Goal: Task Accomplishment & Management: Manage account settings

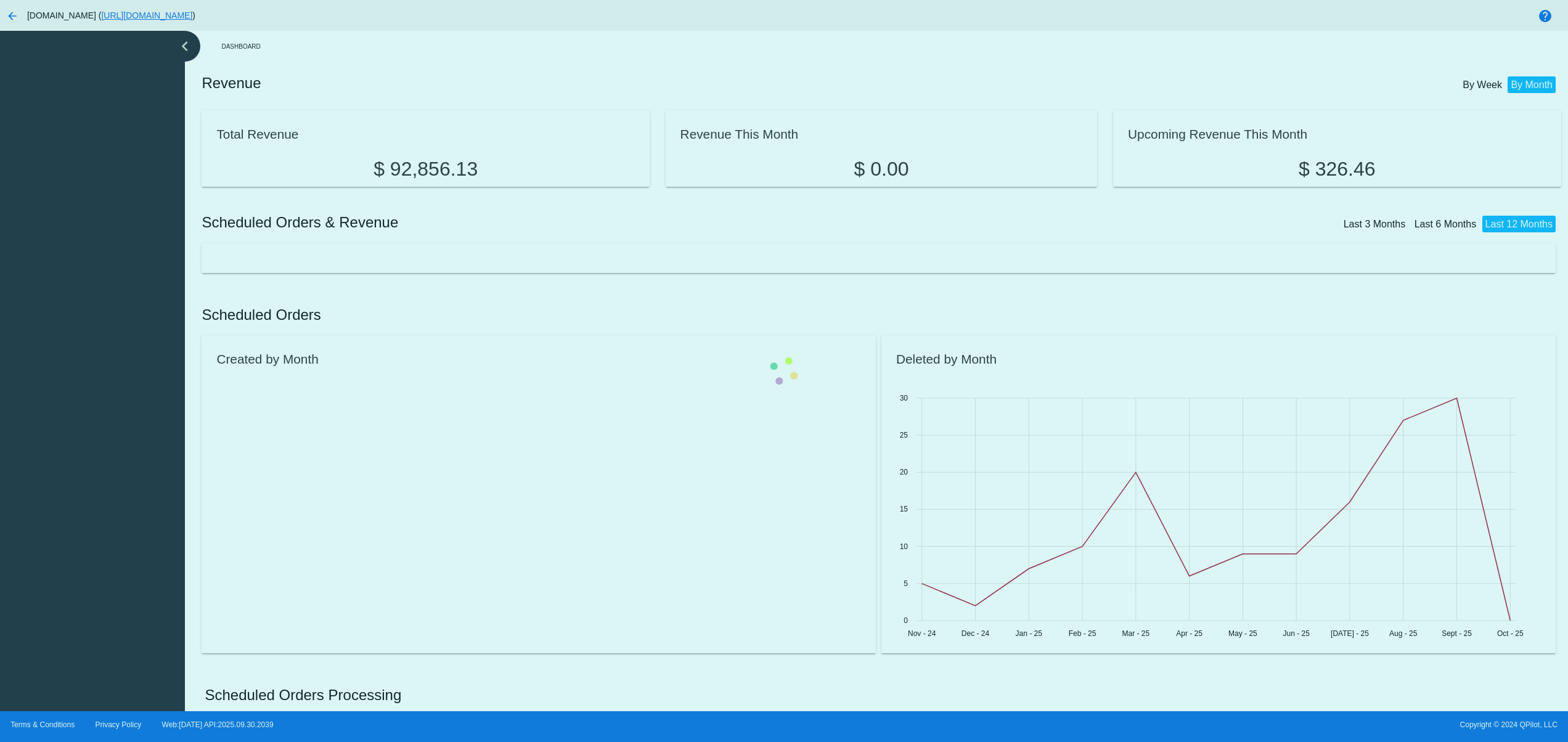
click at [201, 243] on div at bounding box center [881, 257] width 1359 height 30
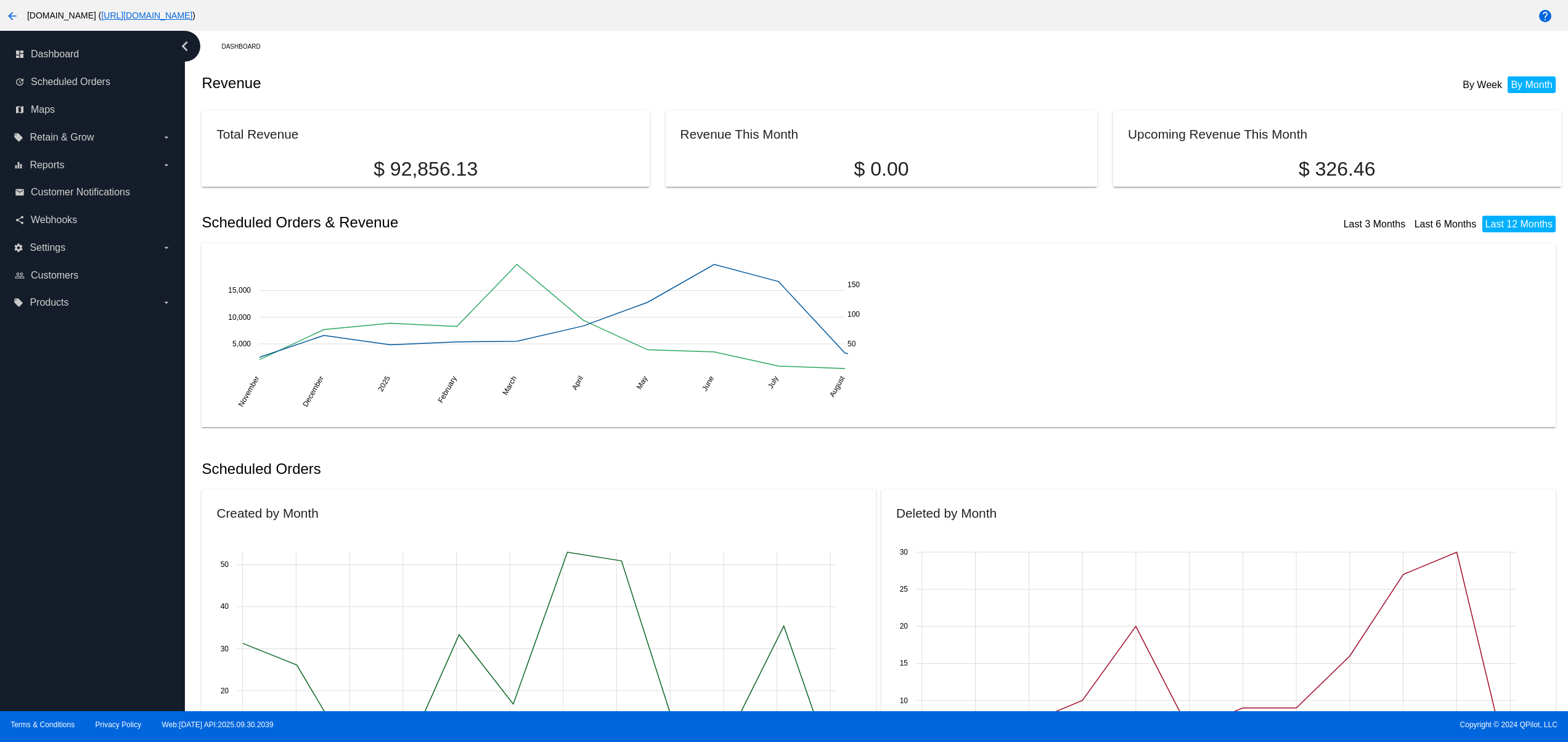
click at [11, 15] on mat-icon "arrow_back" at bounding box center [12, 16] width 14 height 14
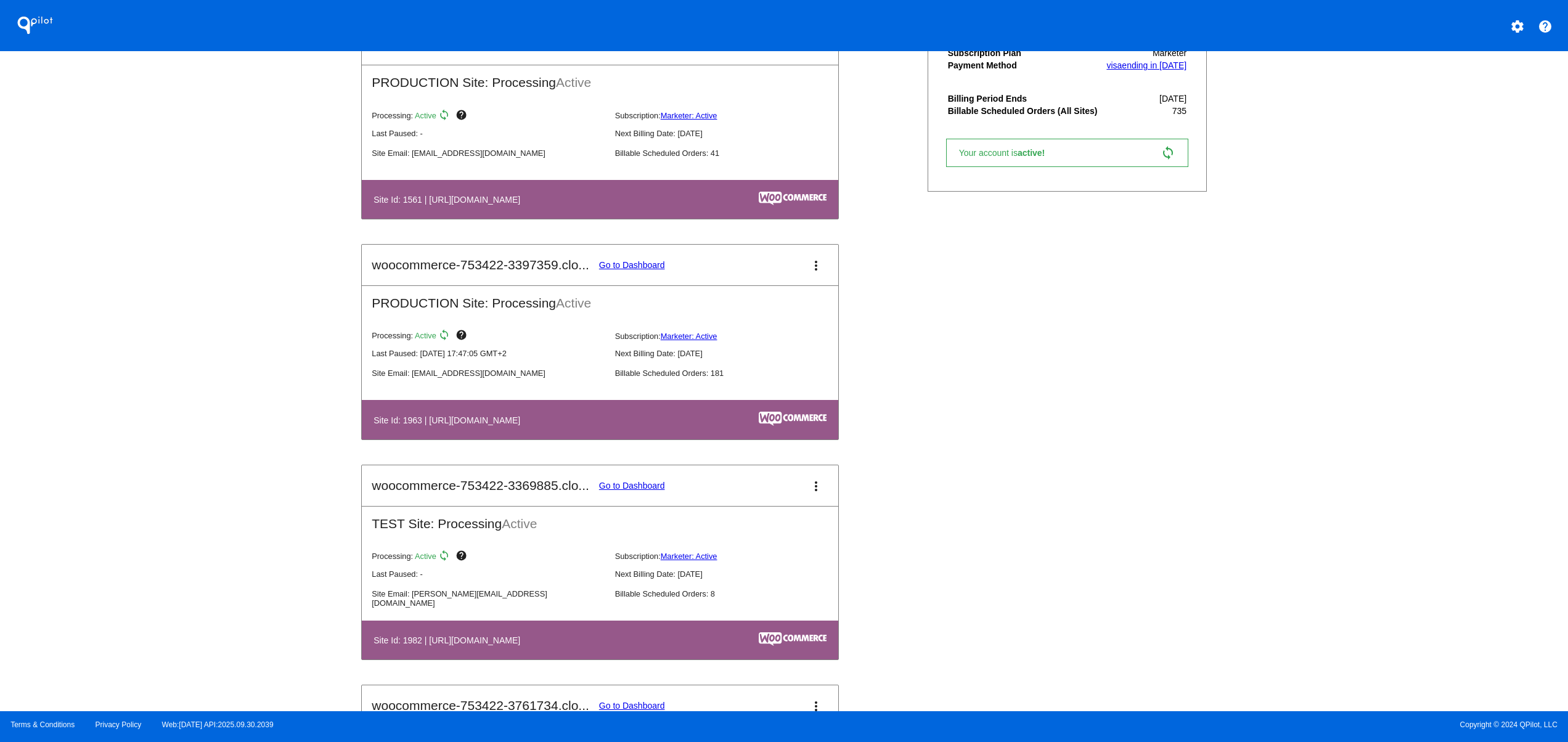
scroll to position [246, 0]
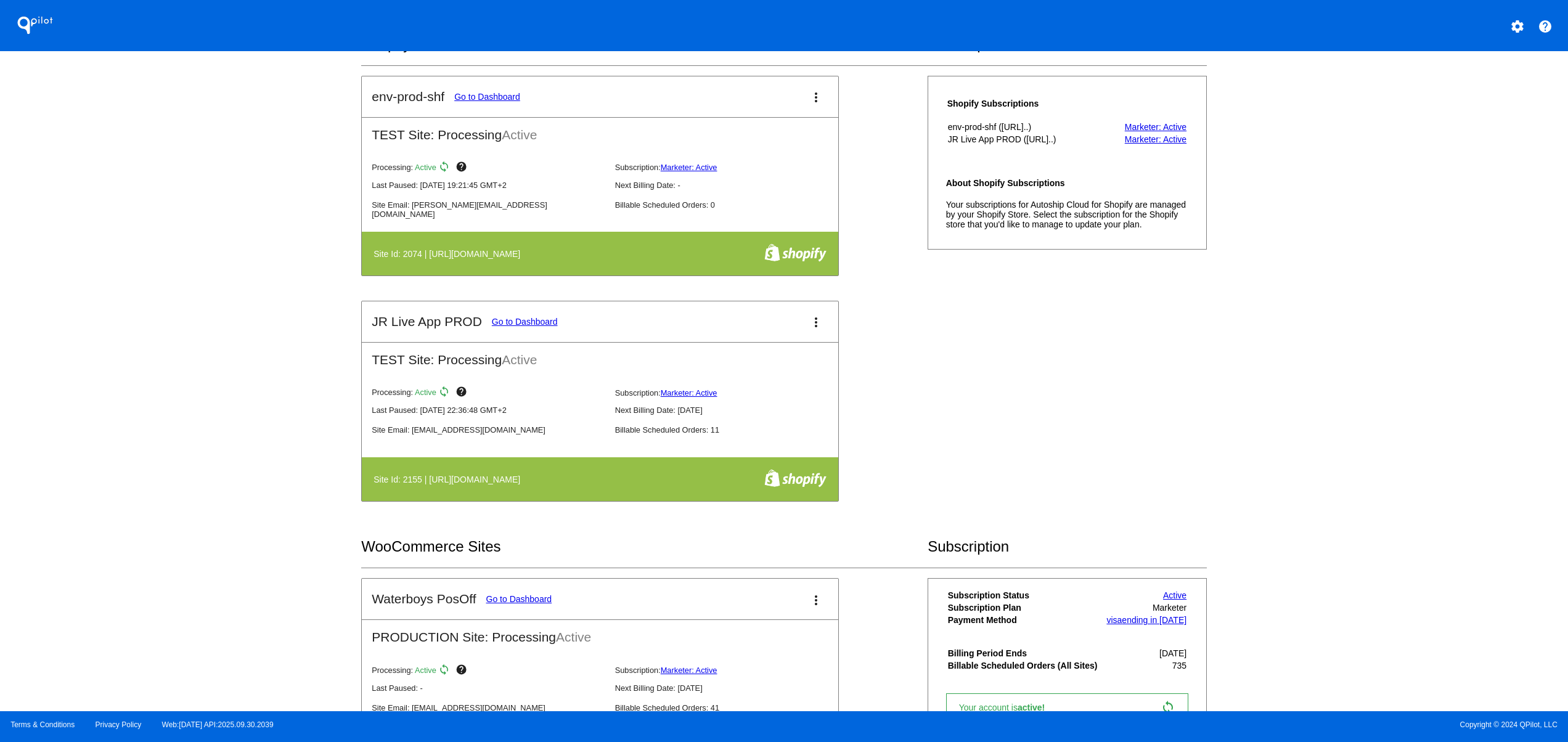
click at [545, 318] on mat-card-title "JR Live App PROD Go to Dashboard" at bounding box center [464, 322] width 185 height 14
click at [492, 326] on link "Go to Dashboard" at bounding box center [525, 322] width 66 height 10
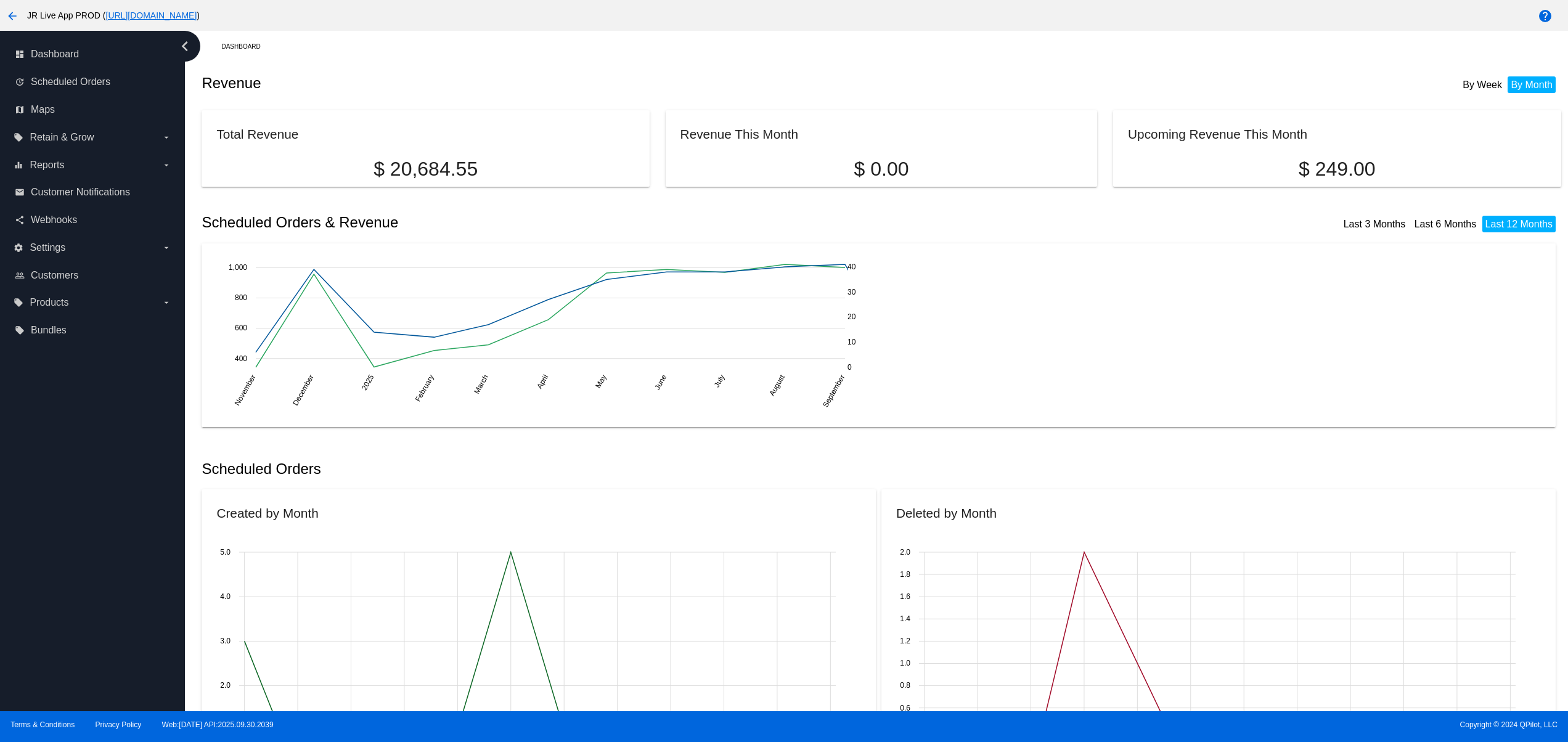
scroll to position [246, 0]
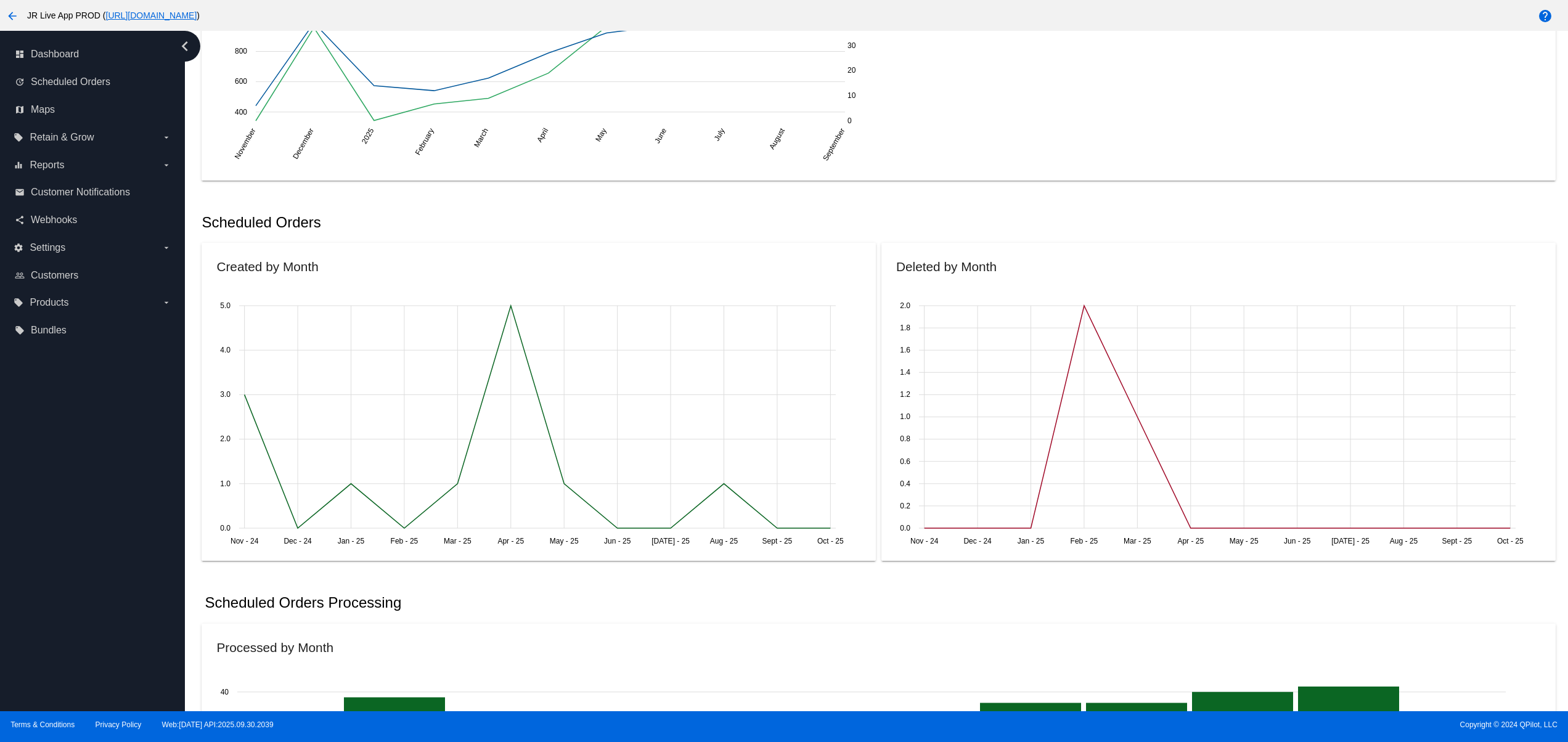
drag, startPoint x: 1208, startPoint y: 63, endPoint x: 1206, endPoint y: 52, distance: 11.2
click at [1206, 52] on div "November November December [DATE] 2025 February February March March April Apri…" at bounding box center [879, 89] width 1325 height 154
drag, startPoint x: 679, startPoint y: 180, endPoint x: 639, endPoint y: 249, distance: 79.8
click at [679, 180] on mat-card "November November December [DATE] 2025 February February March March April Apri…" at bounding box center [879, 88] width 1355 height 184
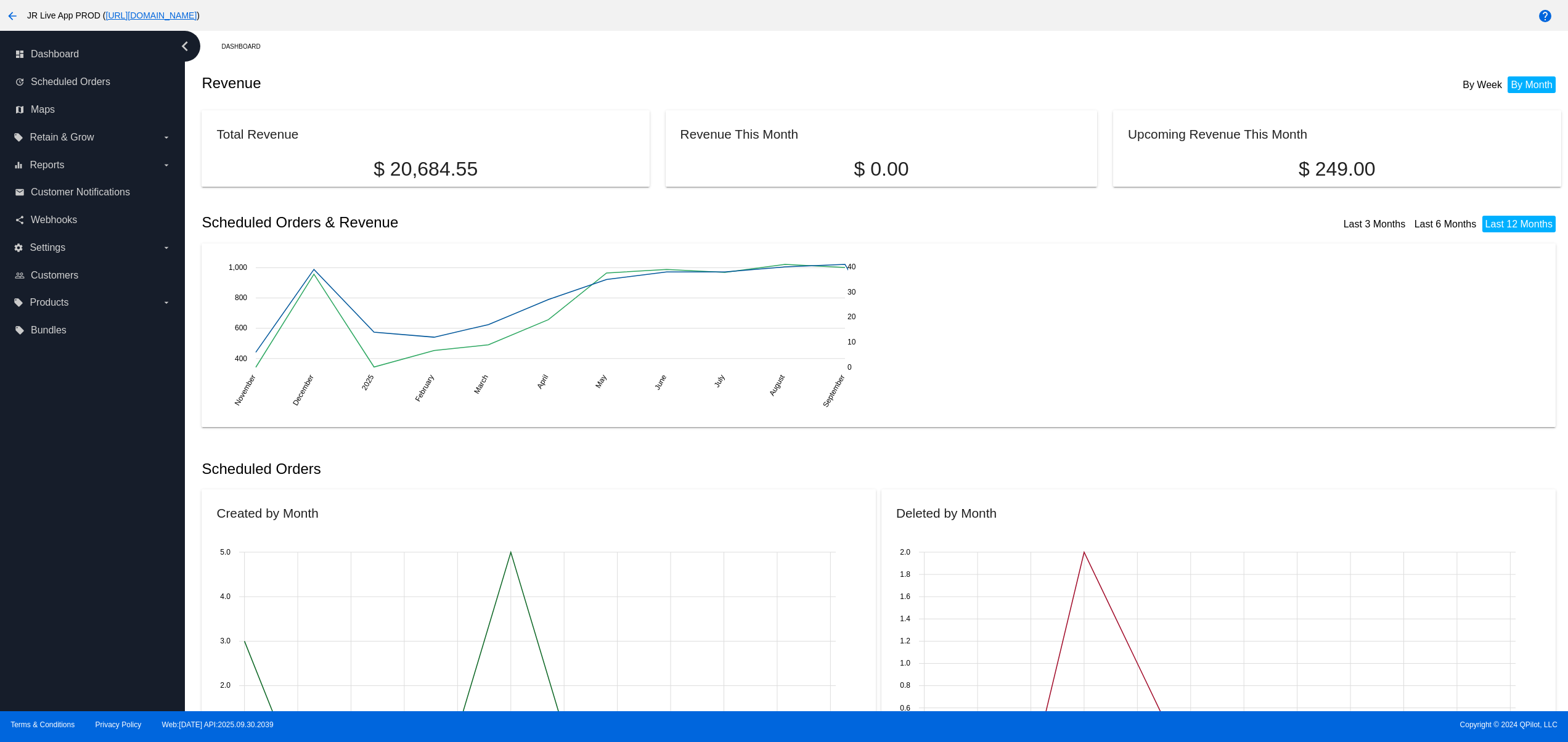
click at [514, 158] on p "$ 20,684.55" at bounding box center [425, 169] width 418 height 22
drag, startPoint x: 348, startPoint y: 158, endPoint x: 843, endPoint y: 134, distance: 495.6
click at [641, 143] on mat-card "Total Revenue $ 20,684.55" at bounding box center [425, 148] width 448 height 76
drag, startPoint x: 762, startPoint y: 131, endPoint x: 765, endPoint y: 142, distance: 11.4
click at [656, 134] on article "Revenue This Month $ 0.00" at bounding box center [881, 142] width 453 height 76
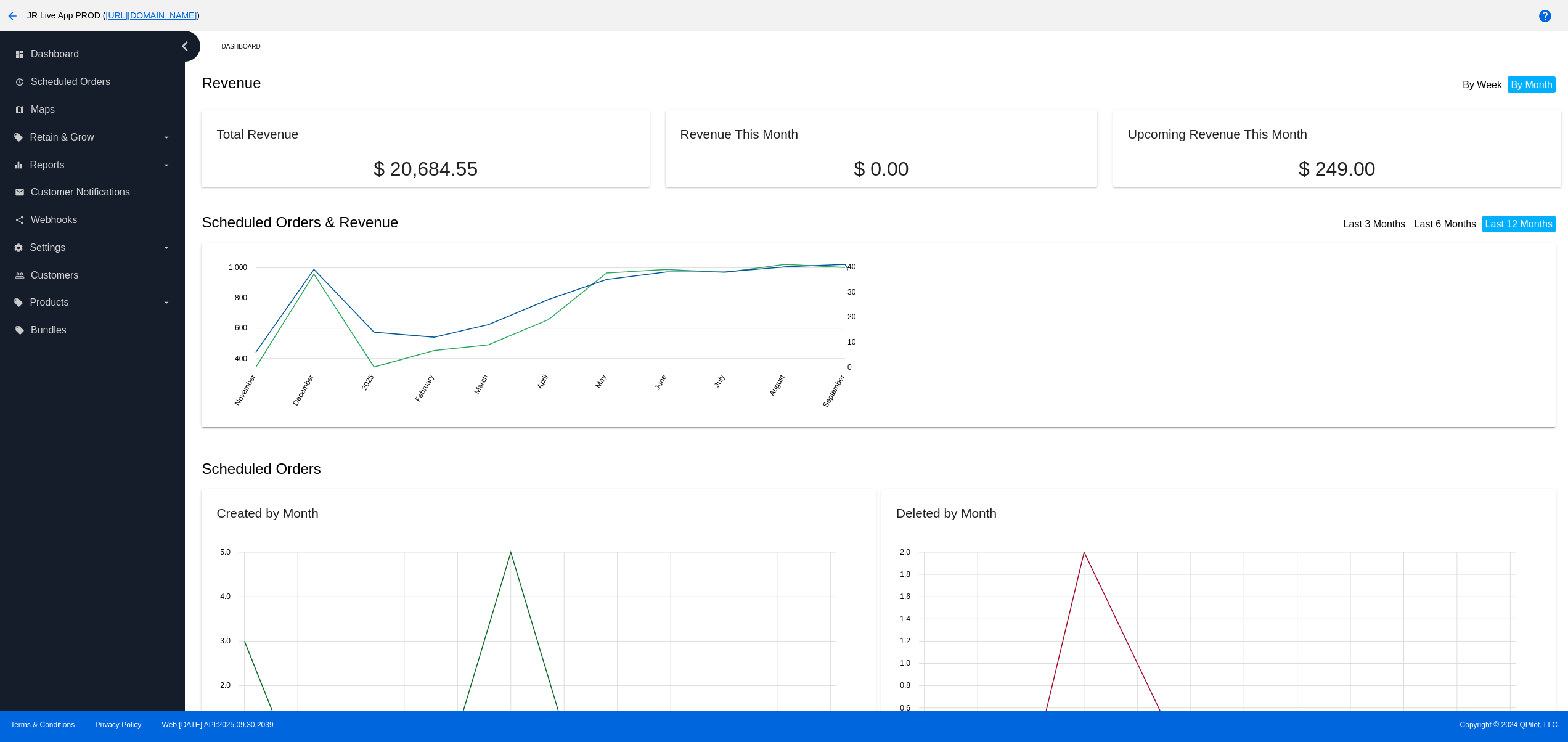
drag, startPoint x: 1100, startPoint y: 154, endPoint x: 710, endPoint y: 159, distance: 390.0
click at [1054, 159] on div "Total Revenue $ 20,684.55 Revenue This Month $ 0.00 Upcoming Revenue This Month…" at bounding box center [881, 142] width 1359 height 76
click at [1315, 127] on mat-card-title "Upcoming Revenue This Month" at bounding box center [1337, 134] width 418 height 18
drag, startPoint x: 1245, startPoint y: 185, endPoint x: 1037, endPoint y: 188, distance: 208.0
click at [1037, 180] on div "Total Revenue $ 20,684.55 Revenue This Month $ 0.00 Upcoming Revenue This Month…" at bounding box center [881, 142] width 1359 height 76
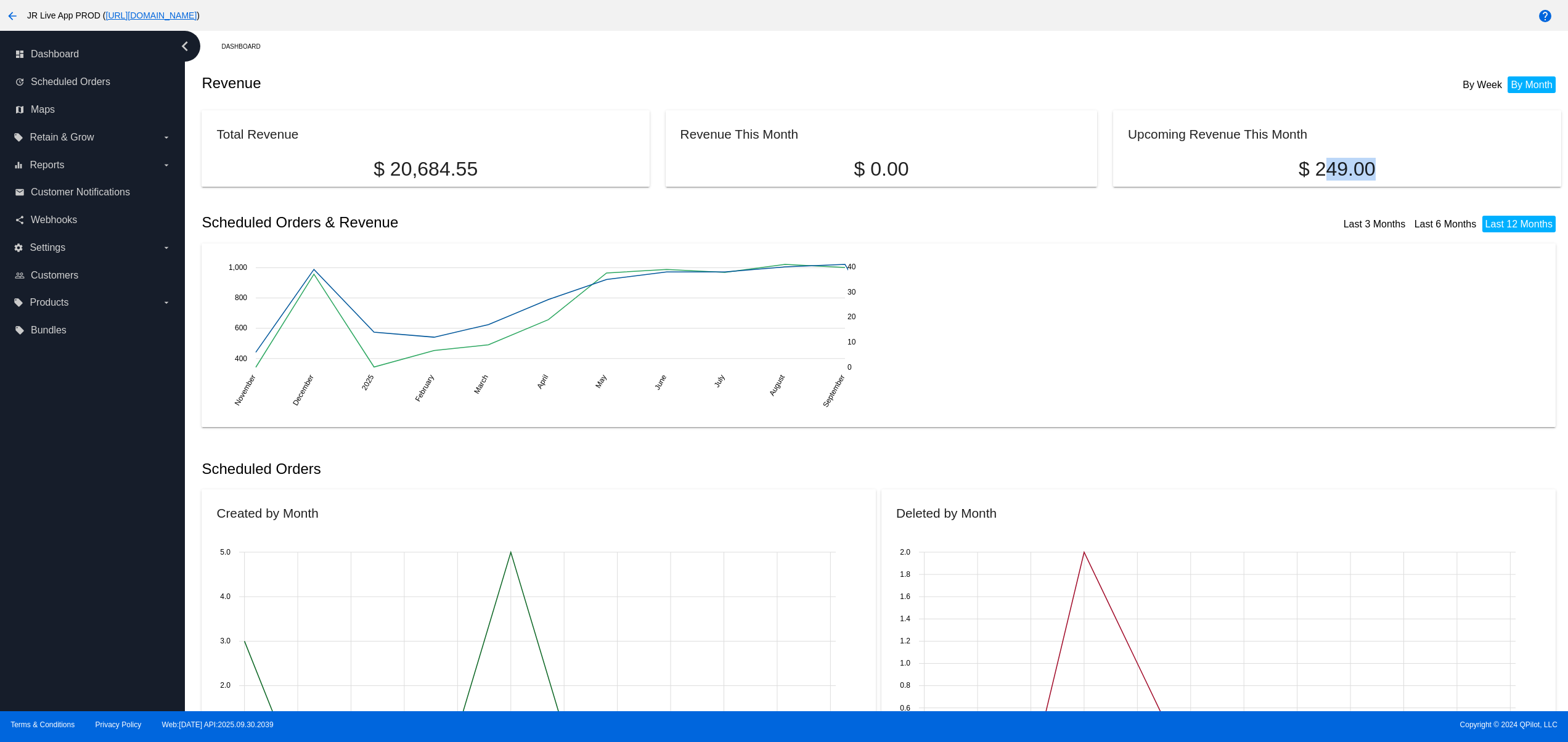
click at [1166, 153] on mat-card "Upcoming Revenue This Month $ 249.00" at bounding box center [1337, 148] width 448 height 76
click at [47, 417] on div "dashboard Dashboard update Scheduled Orders map Maps local_offer Retain & Grow …" at bounding box center [92, 371] width 185 height 680
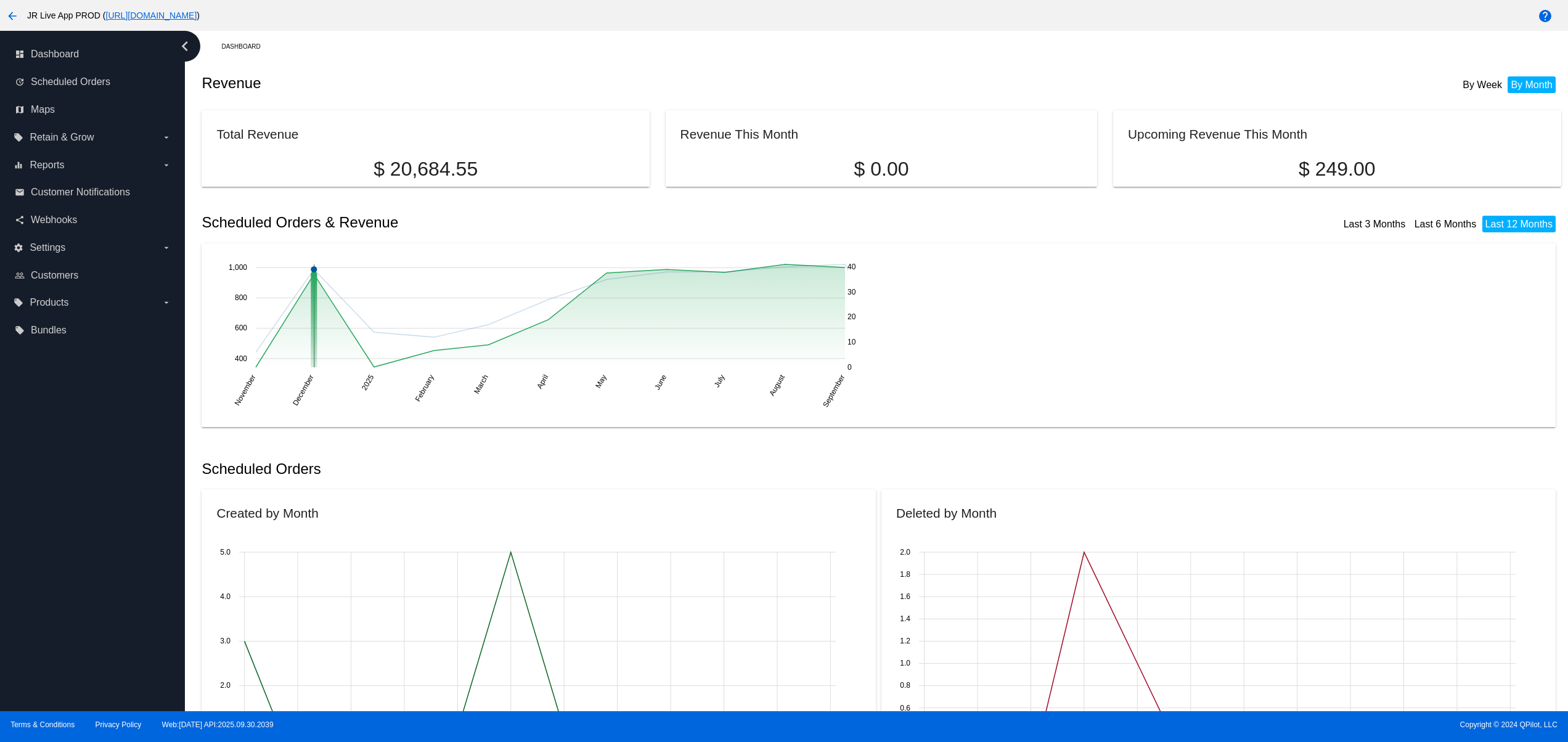
drag, startPoint x: 446, startPoint y: 342, endPoint x: 303, endPoint y: 276, distance: 157.5
click at [303, 276] on rect at bounding box center [550, 316] width 589 height 103
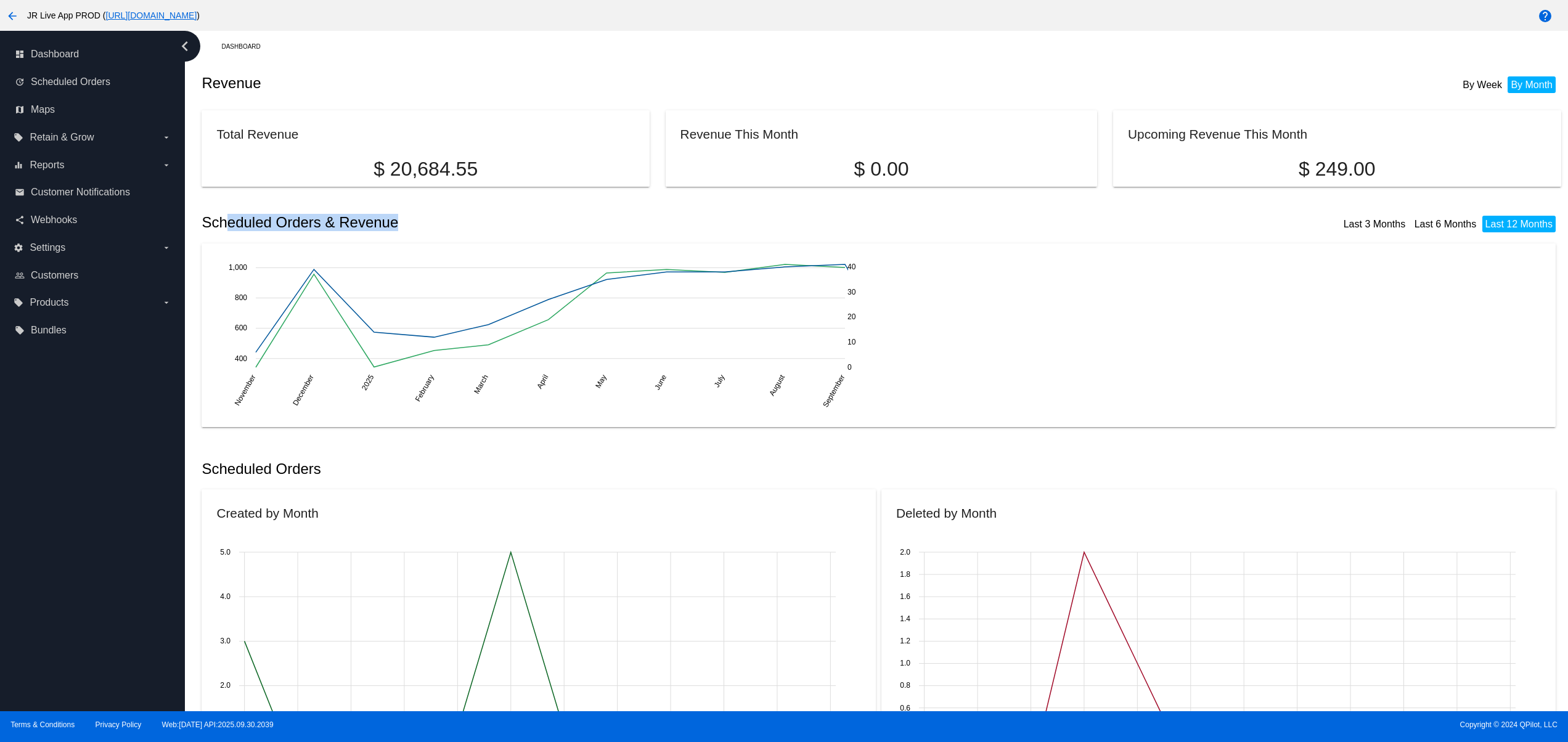
drag, startPoint x: 488, startPoint y: 234, endPoint x: 219, endPoint y: 233, distance: 269.0
click at [219, 233] on div "Scheduled Orders & Revenue Last 3 Months Last 6 Months Last 12 Months" at bounding box center [881, 222] width 1359 height 42
click at [479, 239] on div "Scheduled Orders & Revenue Last 3 Months Last 6 Months Last 12 Months" at bounding box center [881, 222] width 1359 height 42
click at [347, 241] on div "Scheduled Orders & Revenue Last 3 Months Last 6 Months Last 12 Months" at bounding box center [881, 222] width 1359 height 42
click at [351, 213] on div "Scheduled Orders & Revenue Last 3 Months Last 6 Months Last 12 Months" at bounding box center [881, 222] width 1359 height 42
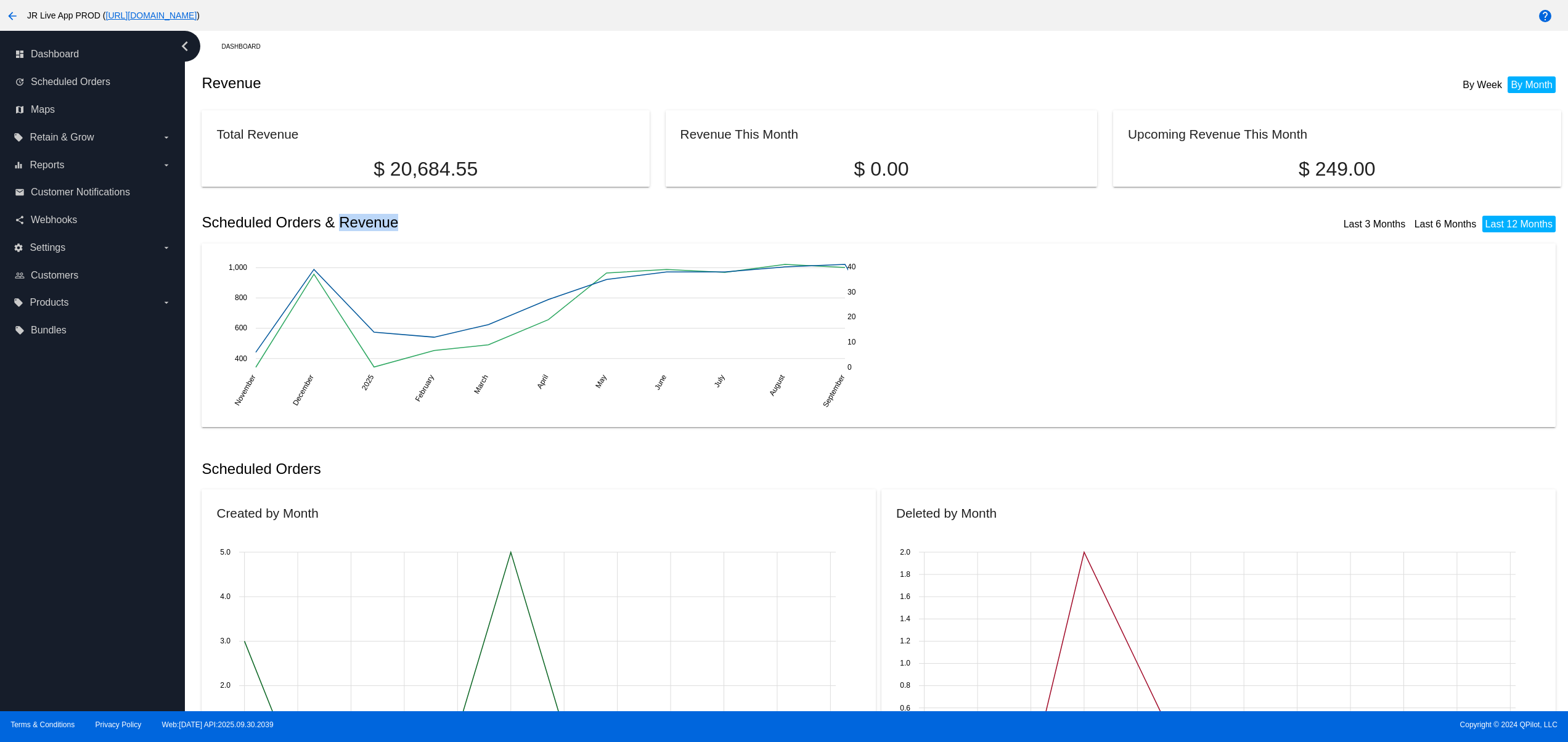
click at [351, 213] on div "Scheduled Orders & Revenue Last 3 Months Last 6 Months Last 12 Months" at bounding box center [881, 222] width 1359 height 42
click at [38, 251] on span "Settings" at bounding box center [47, 248] width 36 height 11
click at [0, 0] on input "settings Settings arrow_drop_down" at bounding box center [0, 0] width 0 height 0
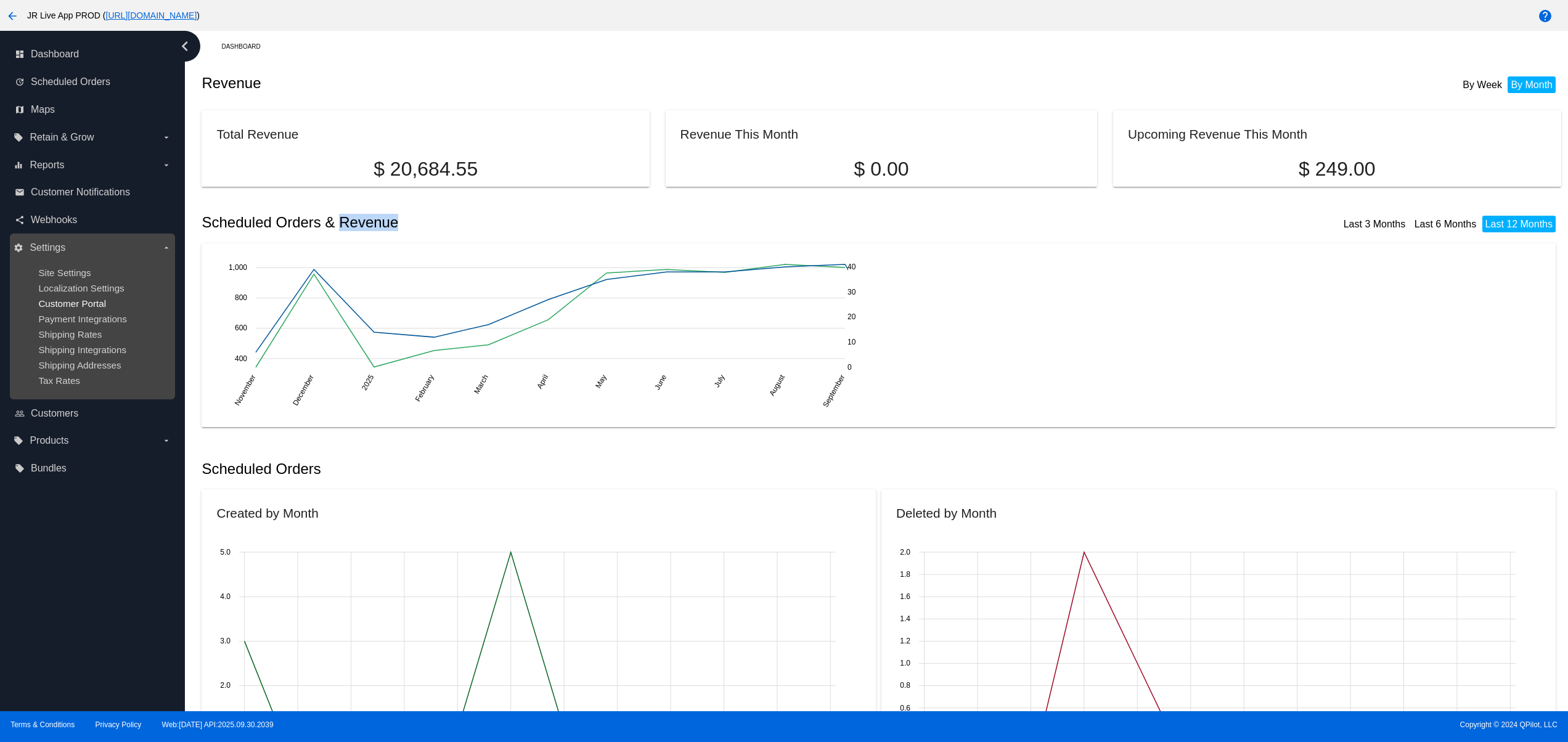
click at [69, 304] on span "Customer Portal" at bounding box center [72, 303] width 68 height 10
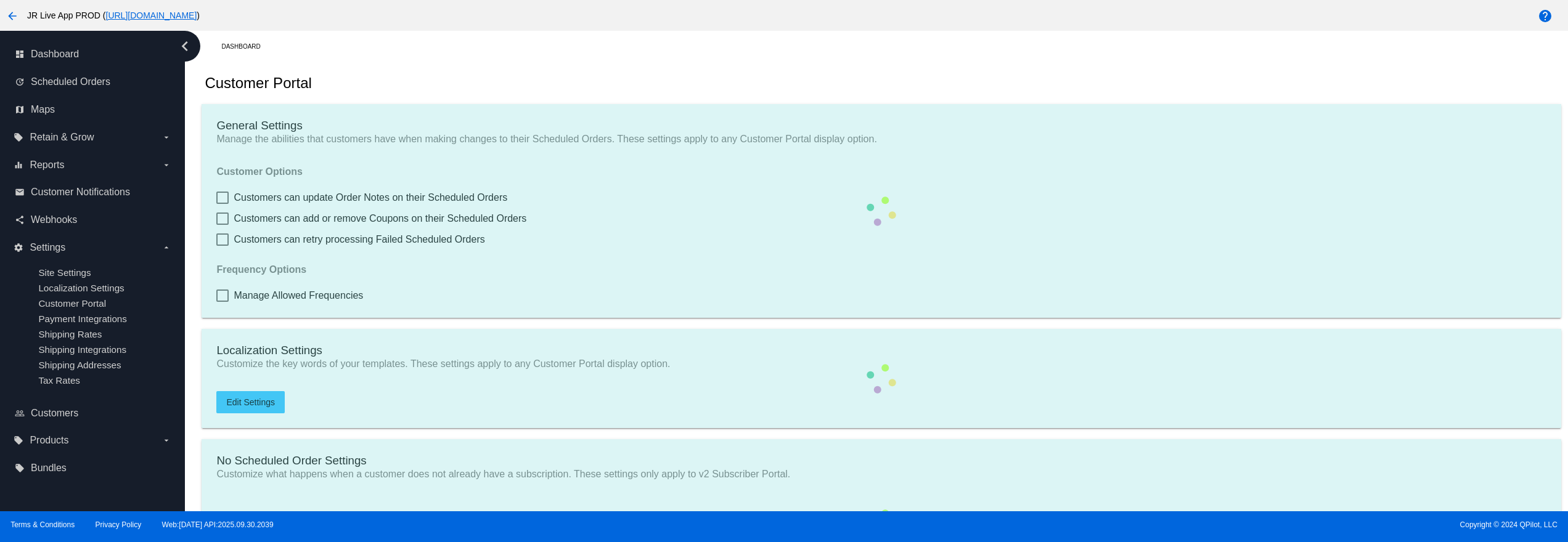
checkbox input "true"
type input "Shop now to create a new Subscription"
type input "[URL][DOMAIN_NAME]"
type input "1"
type input "20"
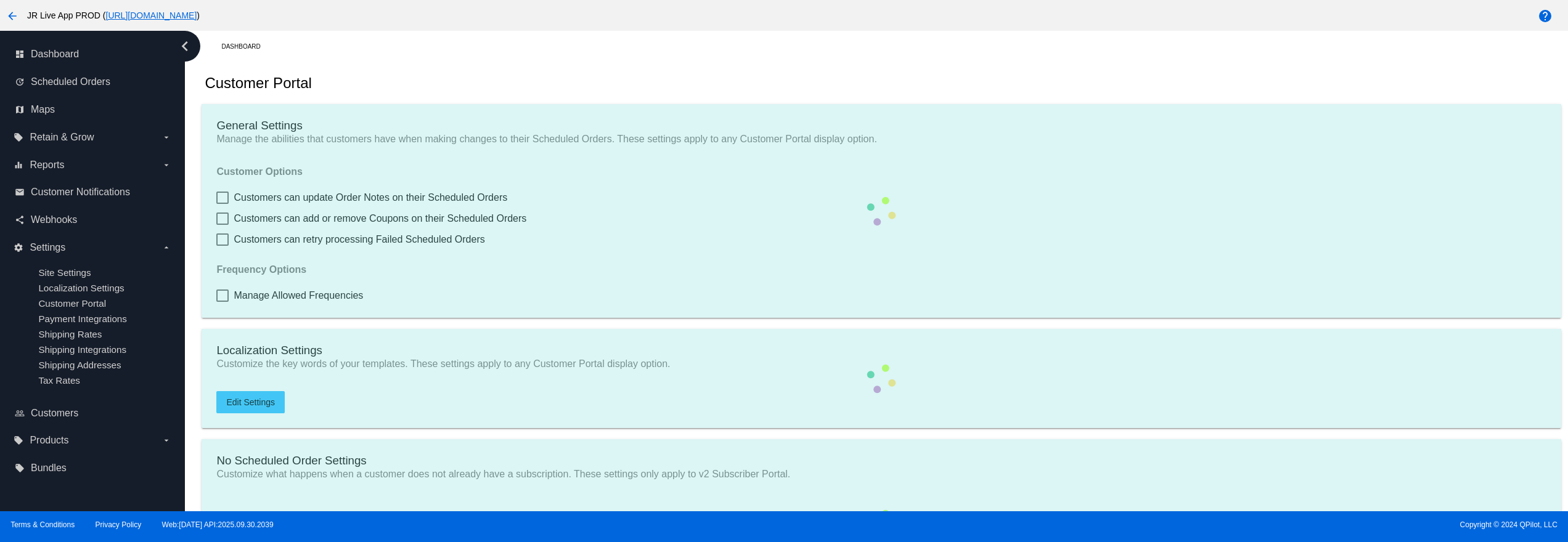
type input "500"
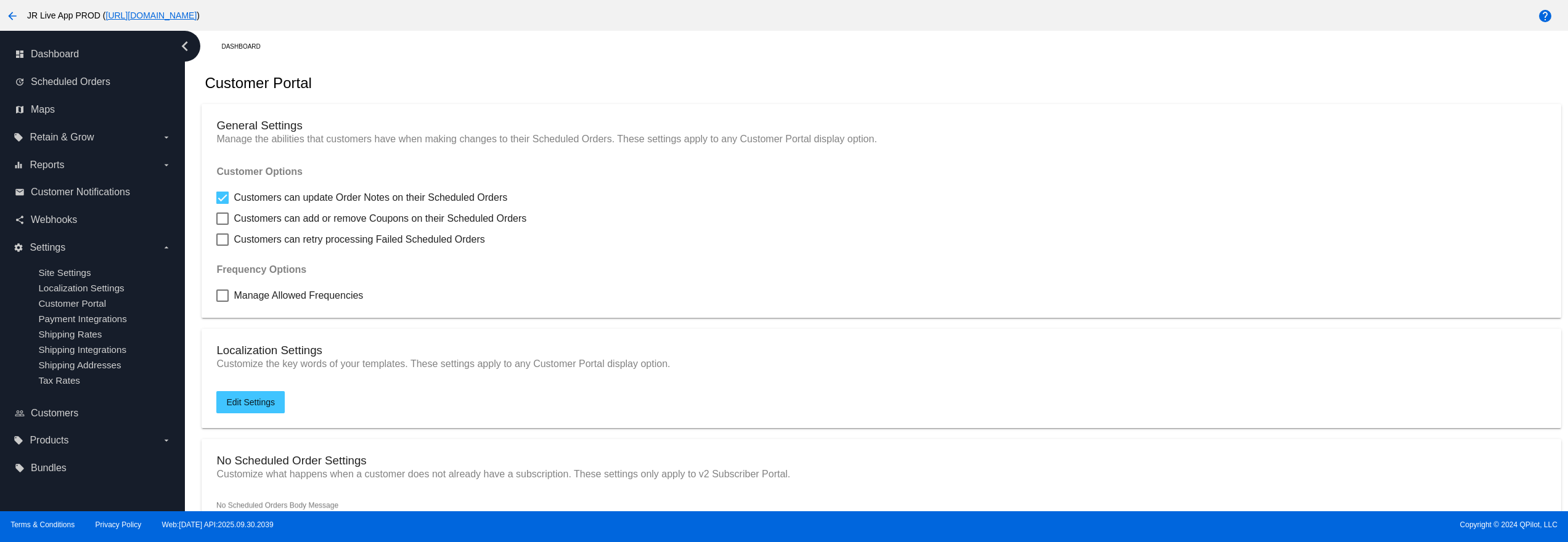
click at [786, 291] on div "Manage Allowed Frequencies" at bounding box center [881, 296] width 1330 height 14
click at [297, 303] on span "Manage Allowed Frequencies" at bounding box center [298, 296] width 129 height 14
click at [222, 302] on input "Manage Allowed Frequencies" at bounding box center [222, 301] width 1 height 1
checkbox input "true"
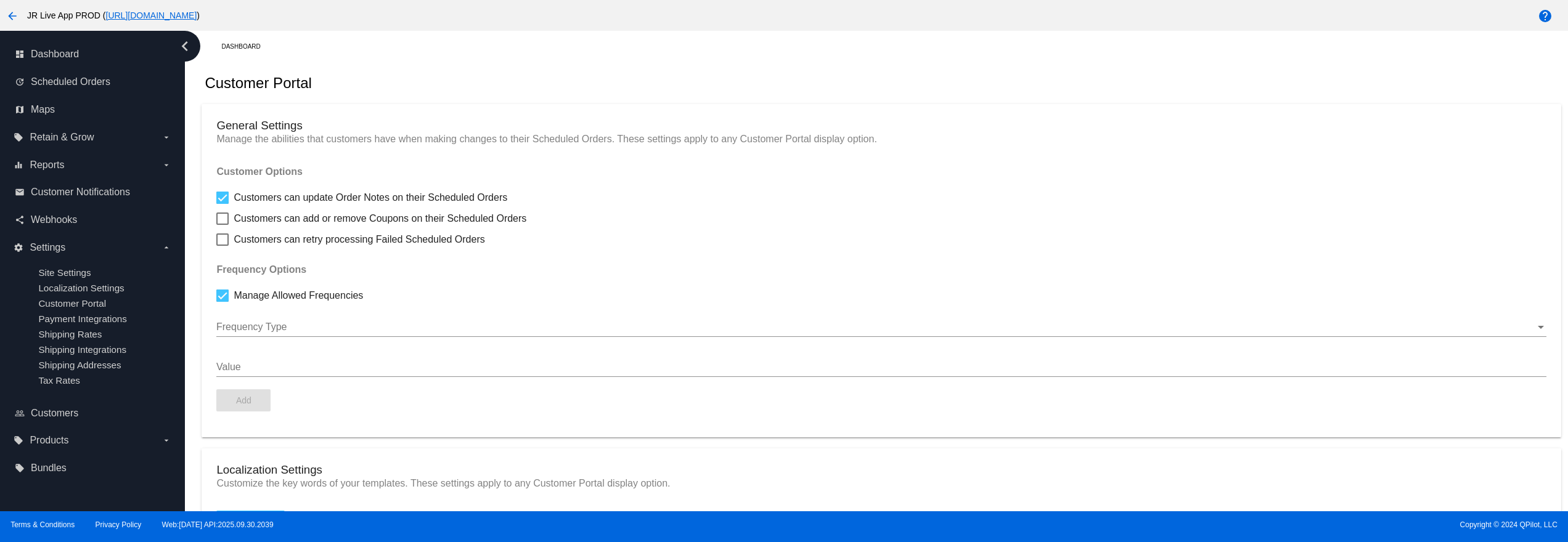
click at [310, 319] on div "Frequency Type" at bounding box center [881, 323] width 1330 height 28
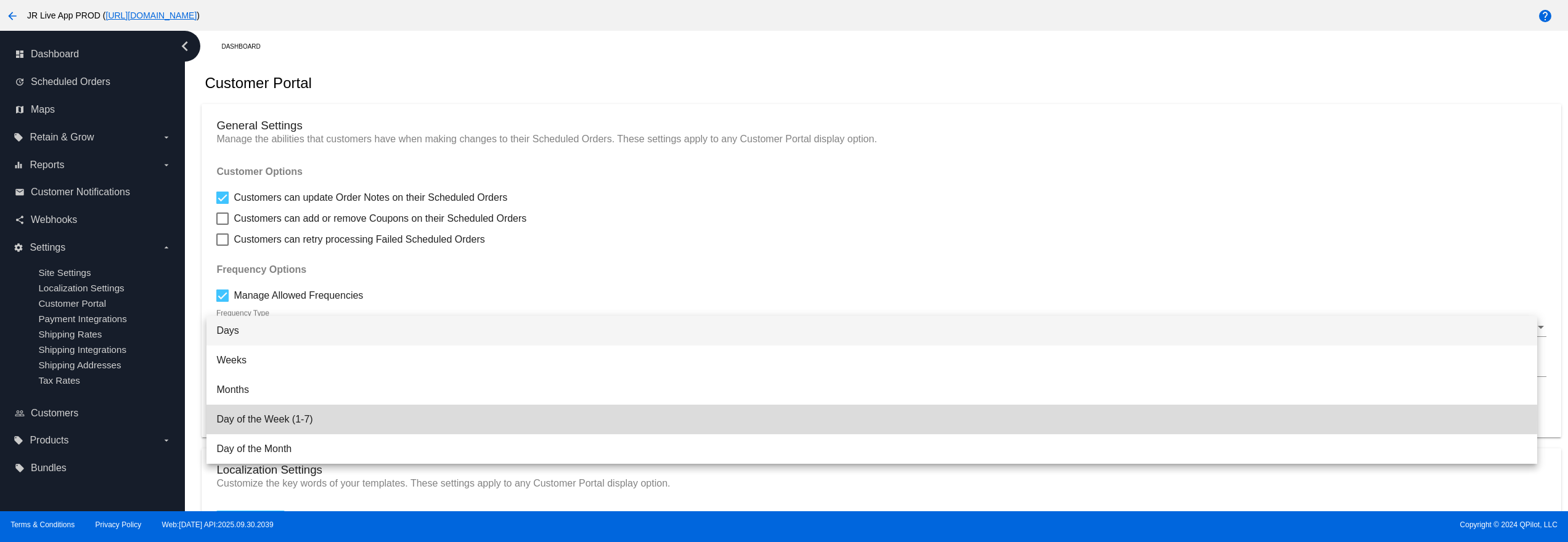
click at [309, 417] on span "Day of the Week (1-7)" at bounding box center [872, 419] width 1311 height 30
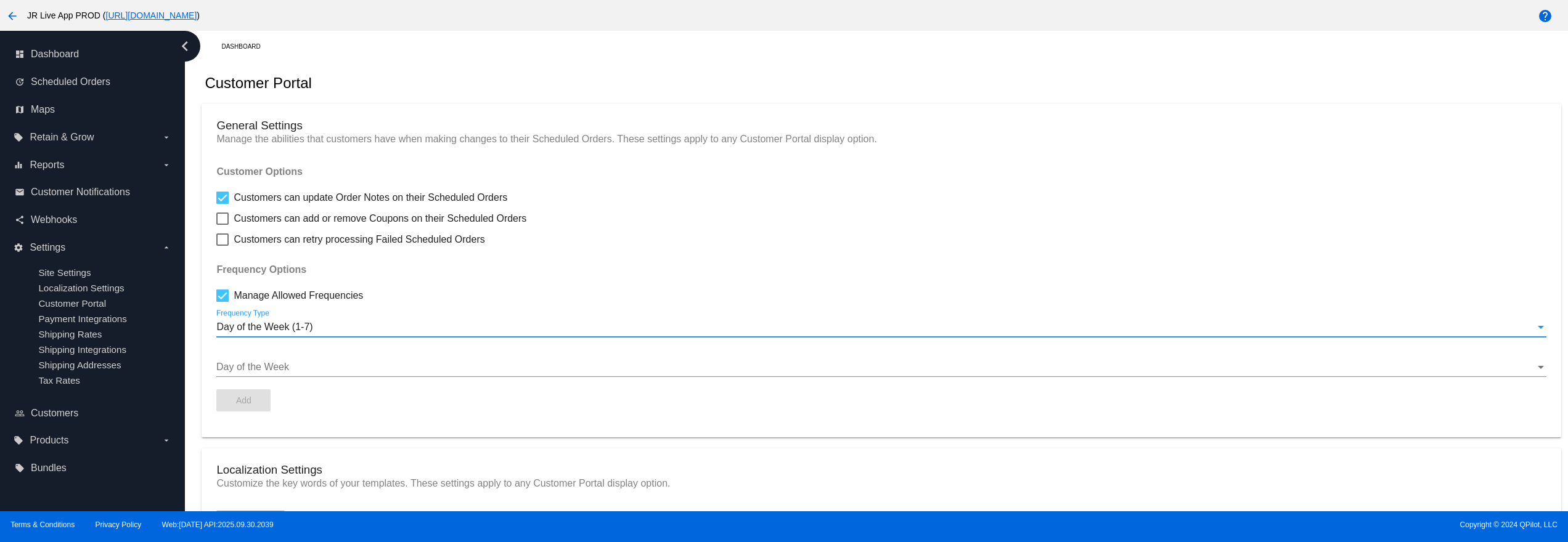
scroll to position [246, 0]
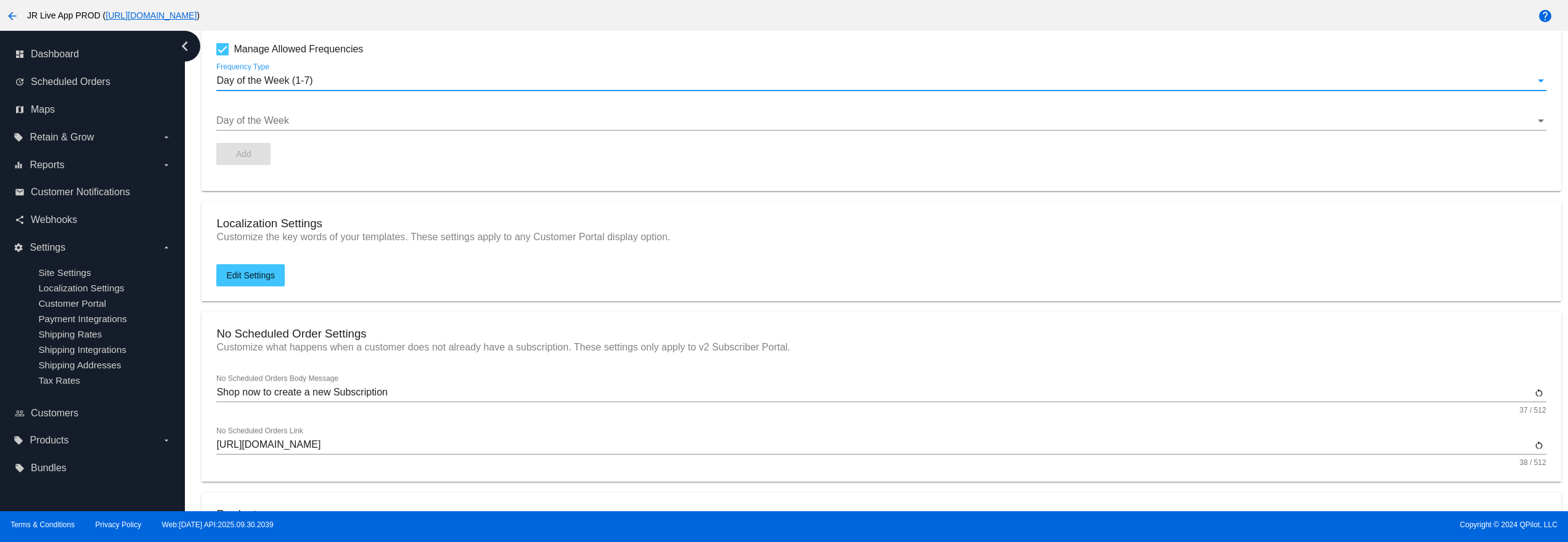
click at [274, 136] on div "Day of the Week" at bounding box center [881, 123] width 1330 height 40
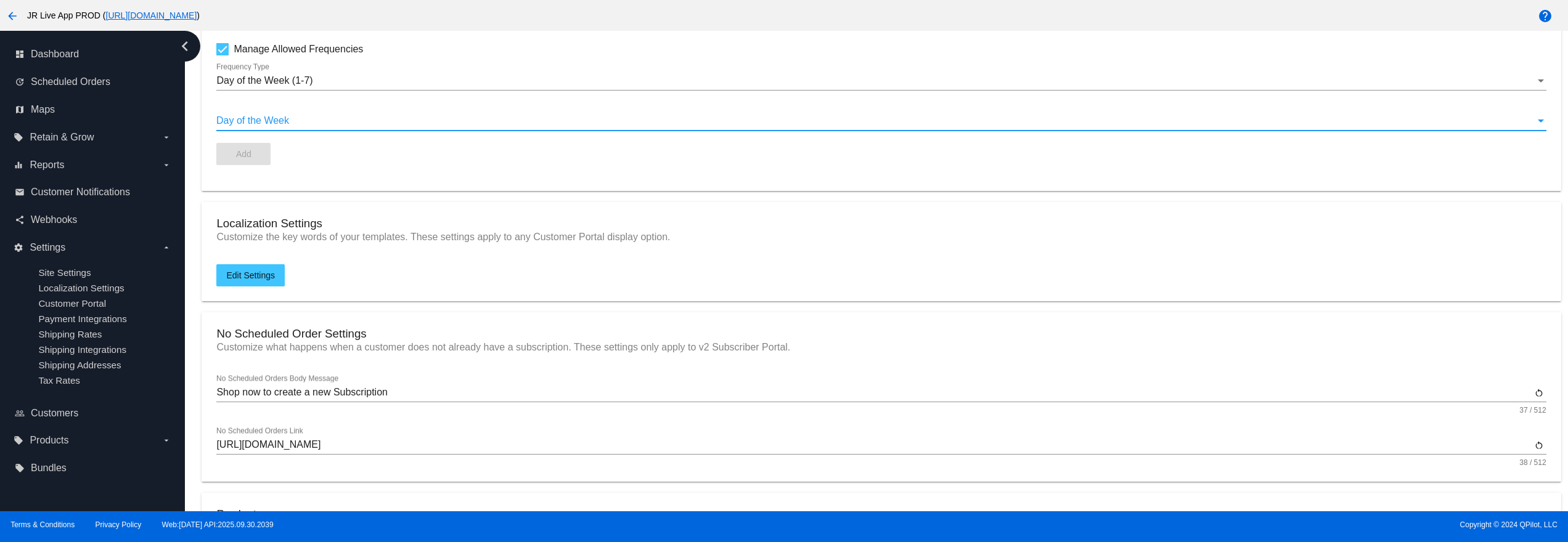
click at [275, 126] on div at bounding box center [875, 121] width 1318 height 11
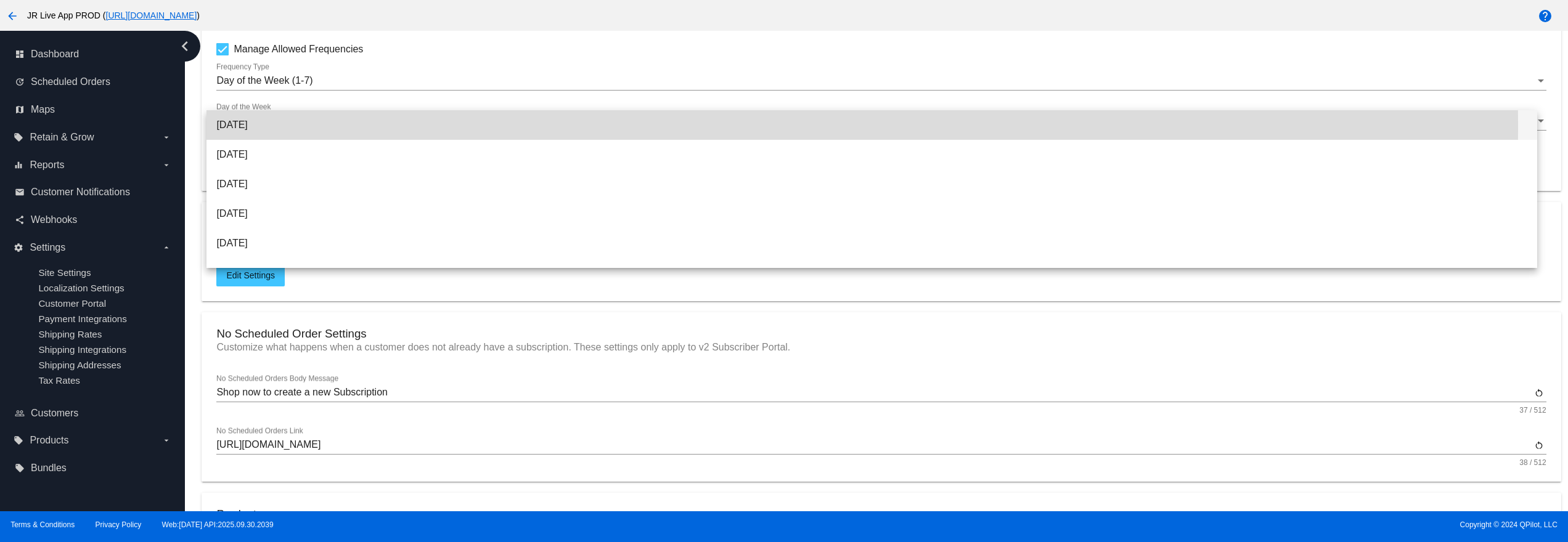
click at [275, 126] on span "[DATE]" at bounding box center [872, 125] width 1311 height 30
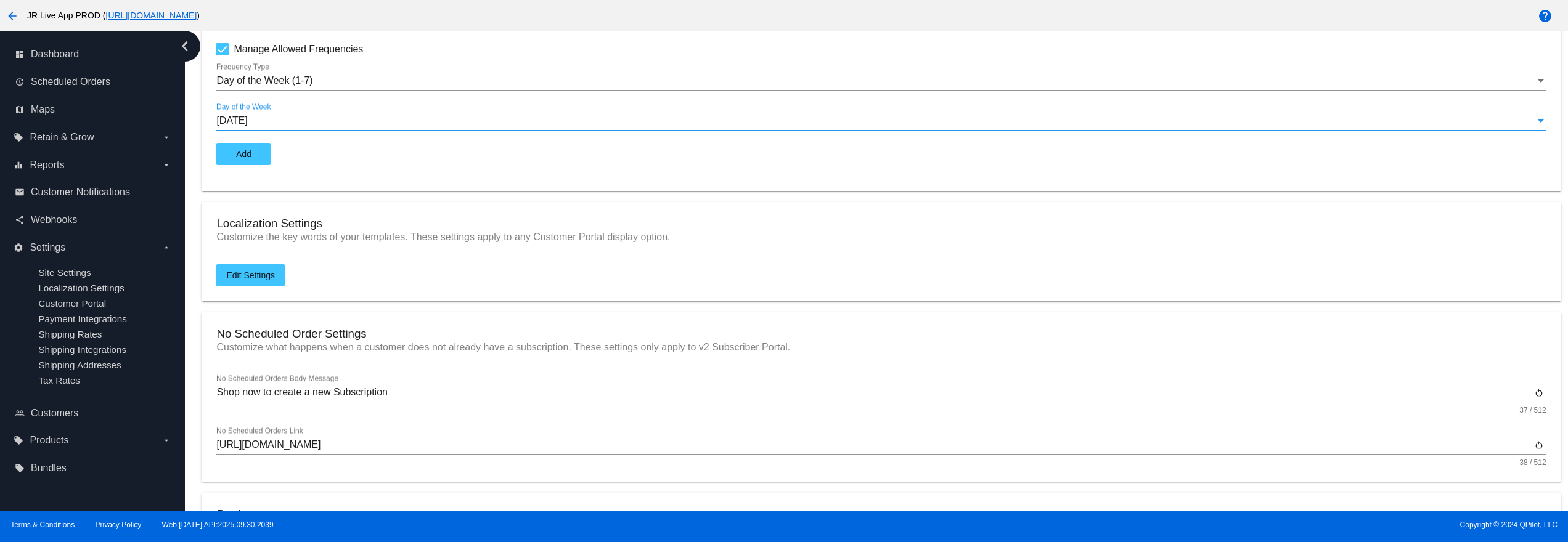
click at [259, 277] on span "Edit Settings" at bounding box center [250, 275] width 49 height 10
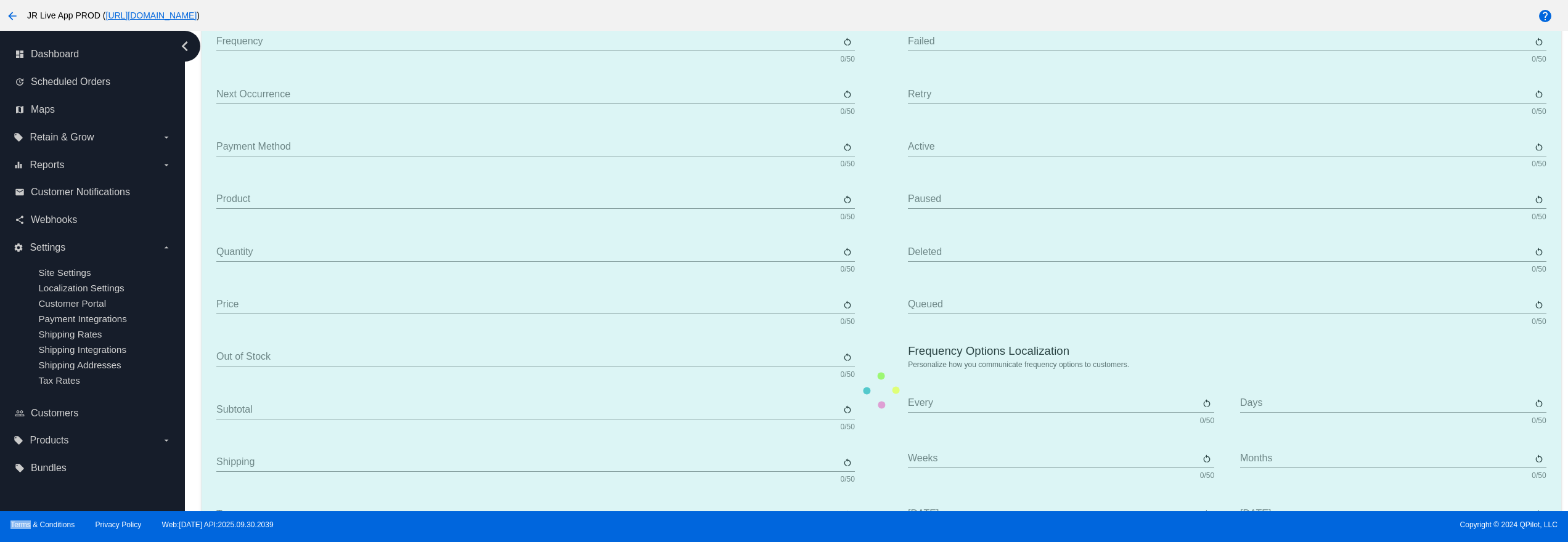
click at [342, 259] on mat-card "Scheduled Order Details Customize how you communicate to customers regarding th…" at bounding box center [881, 391] width 1359 height 1066
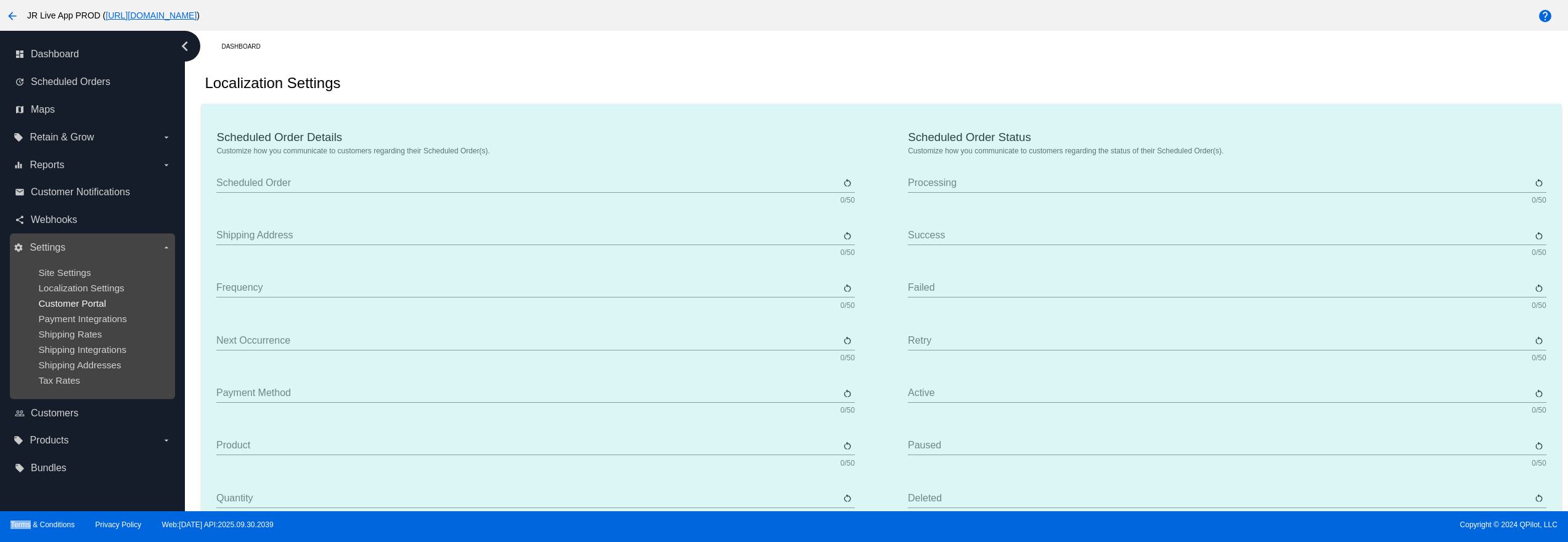
click at [74, 309] on span "Customer Portal" at bounding box center [72, 303] width 68 height 10
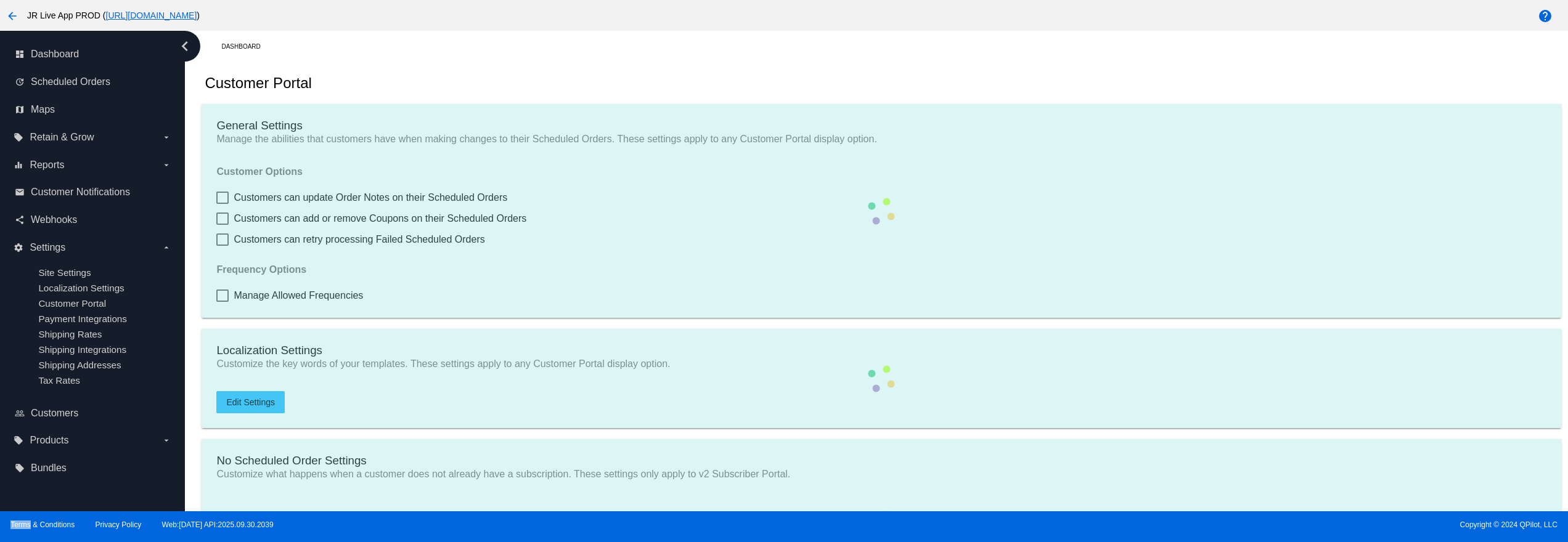
click at [309, 304] on mat-card "General Settings Manage the abilities that customers have when making changes t…" at bounding box center [881, 211] width 1359 height 214
click at [227, 289] on mat-card "General Settings Manage the abilities that customers have when making changes t…" at bounding box center [881, 211] width 1359 height 214
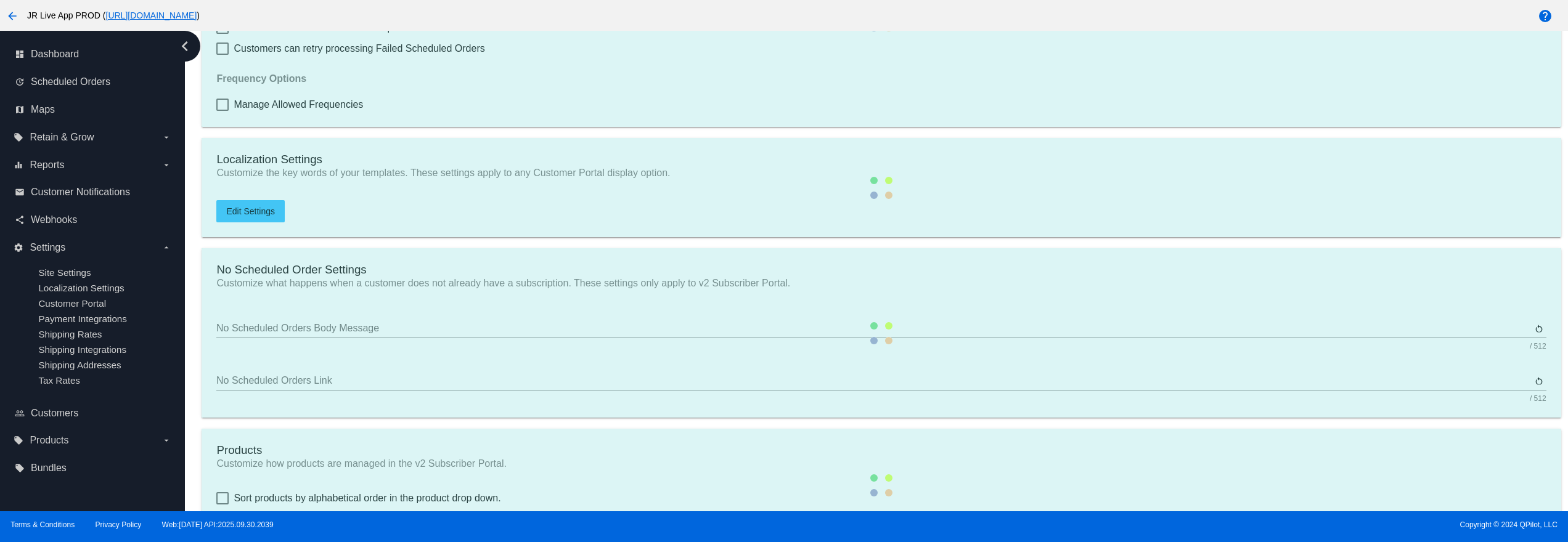
scroll to position [246, 0]
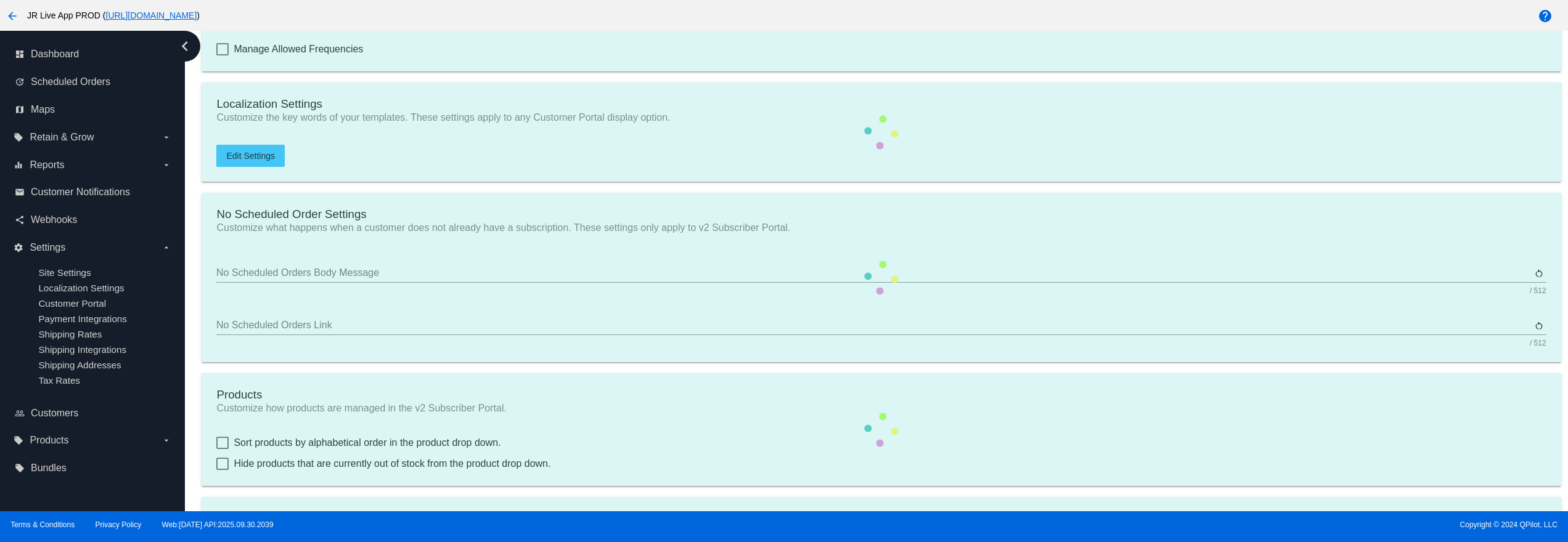
checkbox input "true"
type input "Shop now to create a new Subscription"
type input "[URL][DOMAIN_NAME]"
type input "1"
type input "20"
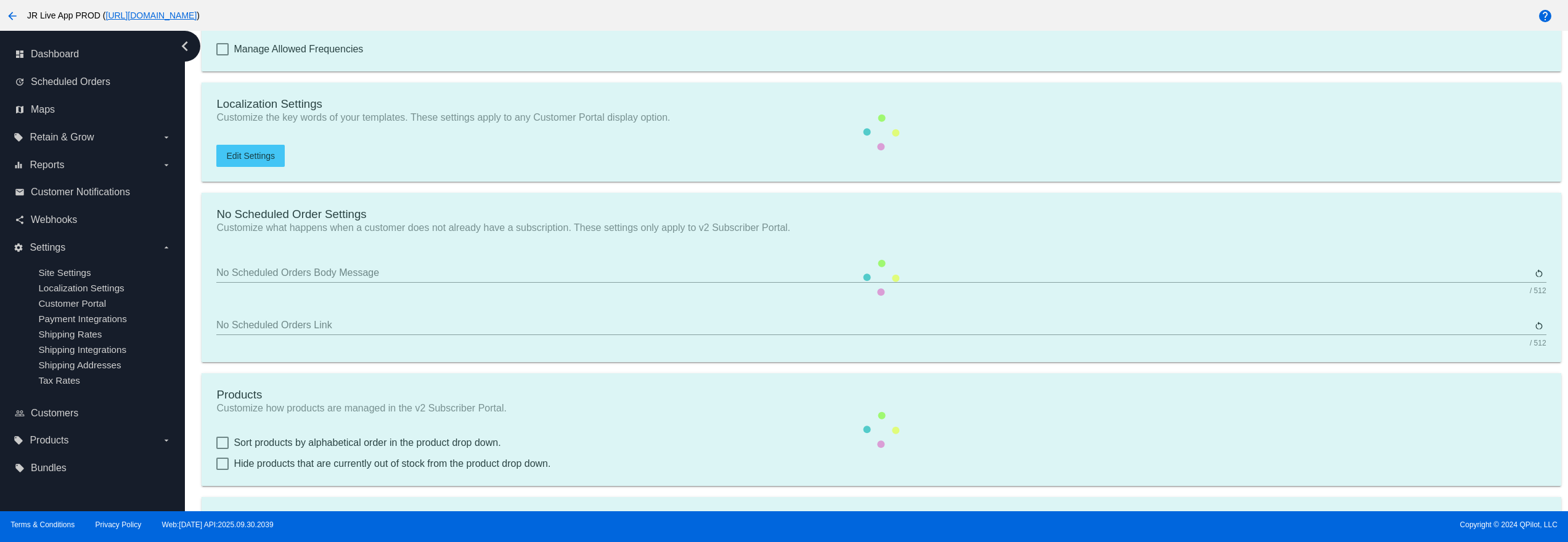
type input "500"
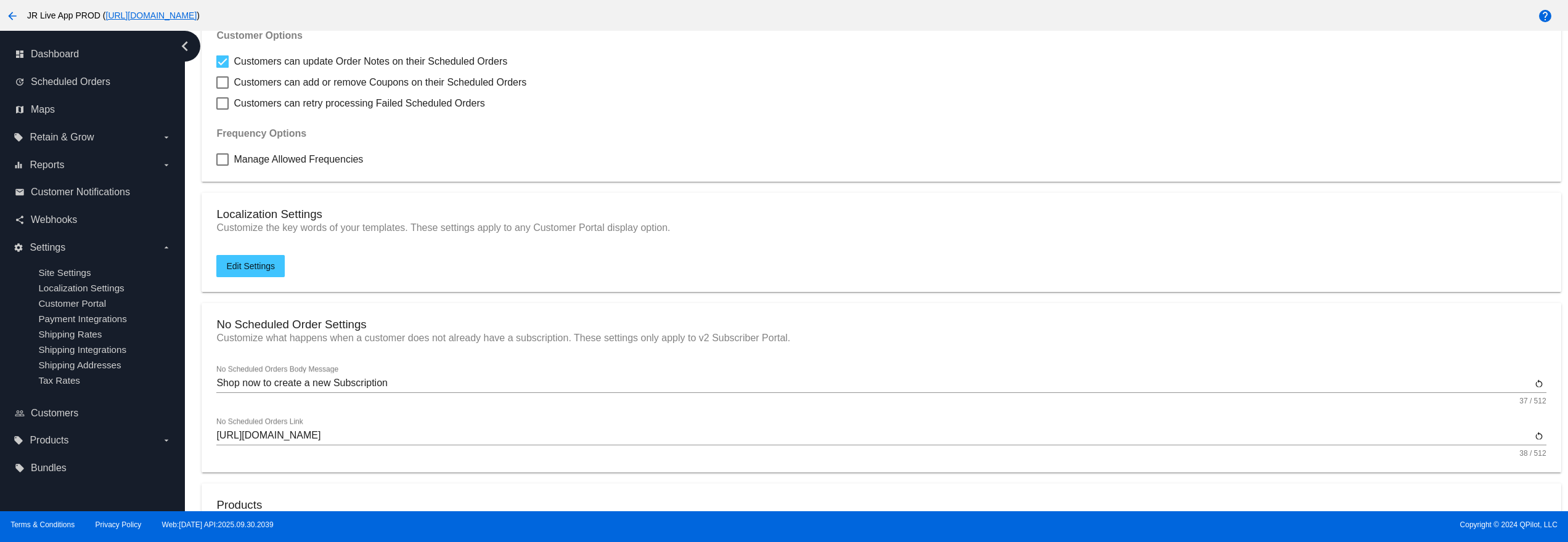
scroll to position [0, 0]
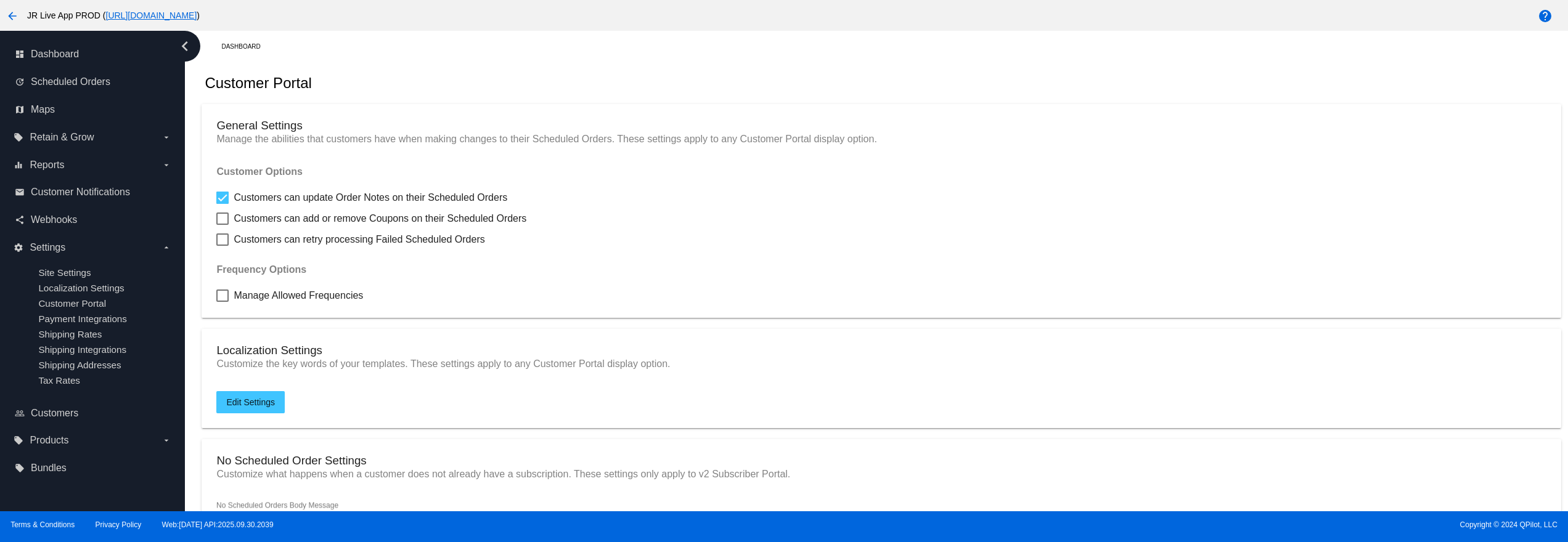
click at [262, 286] on mat-card "General Settings Manage the abilities that customers have when making changes t…" at bounding box center [881, 211] width 1359 height 214
click at [262, 294] on span "Manage Allowed Frequencies" at bounding box center [298, 296] width 129 height 14
click at [222, 301] on input "Manage Allowed Frequencies" at bounding box center [222, 301] width 1 height 1
checkbox input "true"
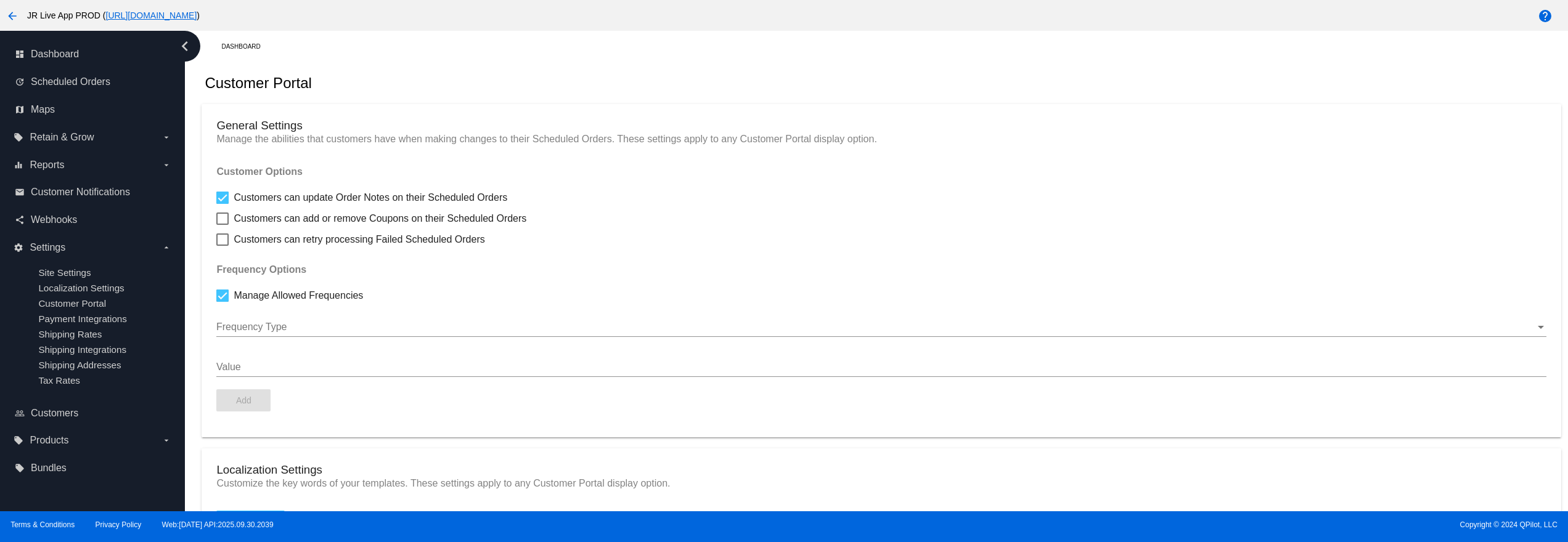
click at [262, 324] on div "Frequency Type" at bounding box center [881, 323] width 1330 height 28
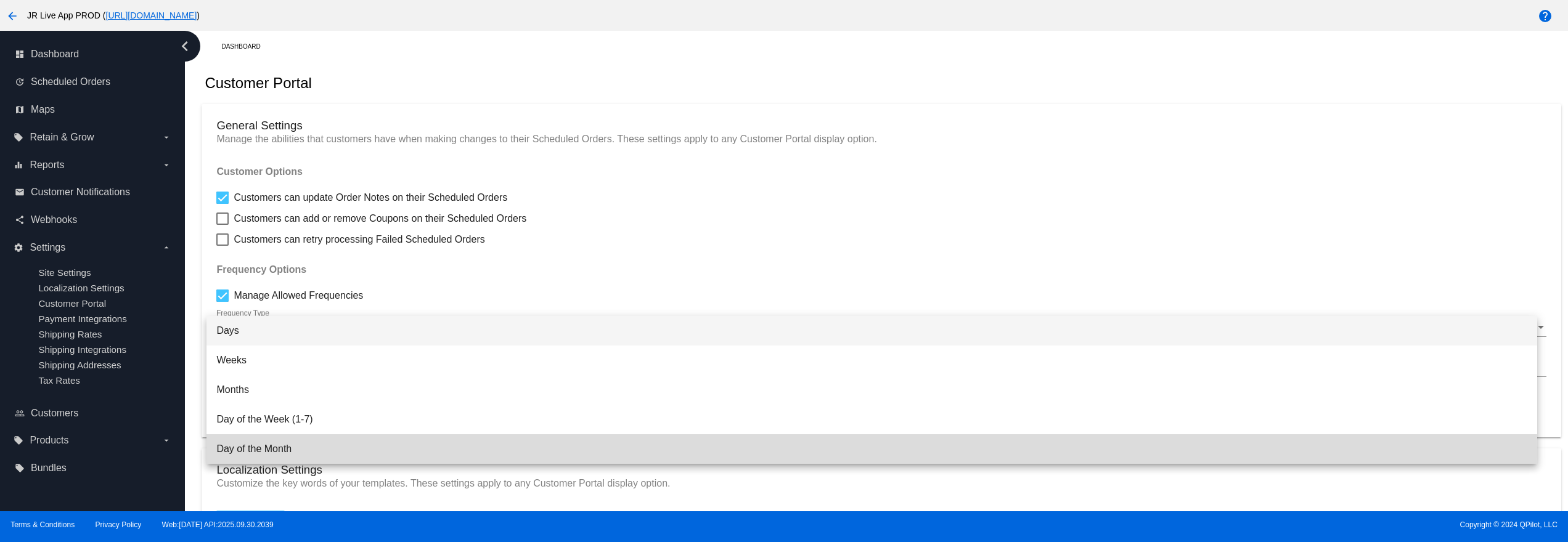
click at [304, 451] on span "Day of the Month" at bounding box center [872, 449] width 1311 height 30
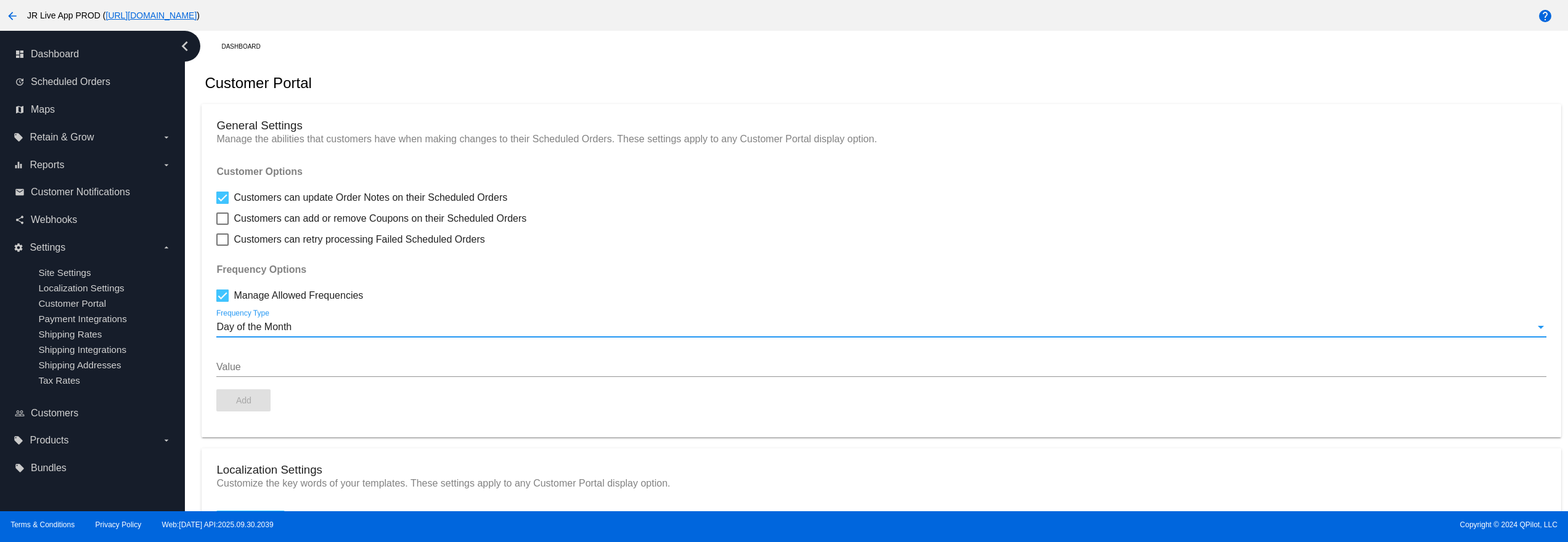
click at [272, 372] on input "Value" at bounding box center [881, 367] width 1330 height 11
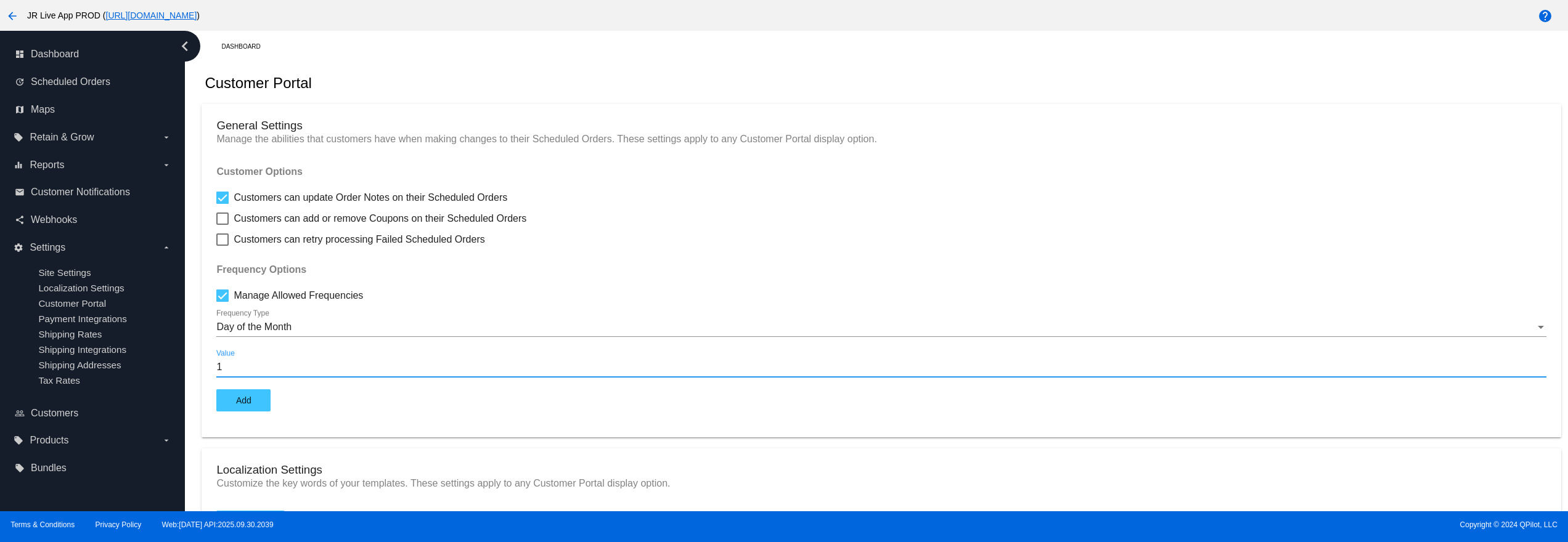
type input "1"
click at [246, 394] on button "Add" at bounding box center [244, 401] width 55 height 22
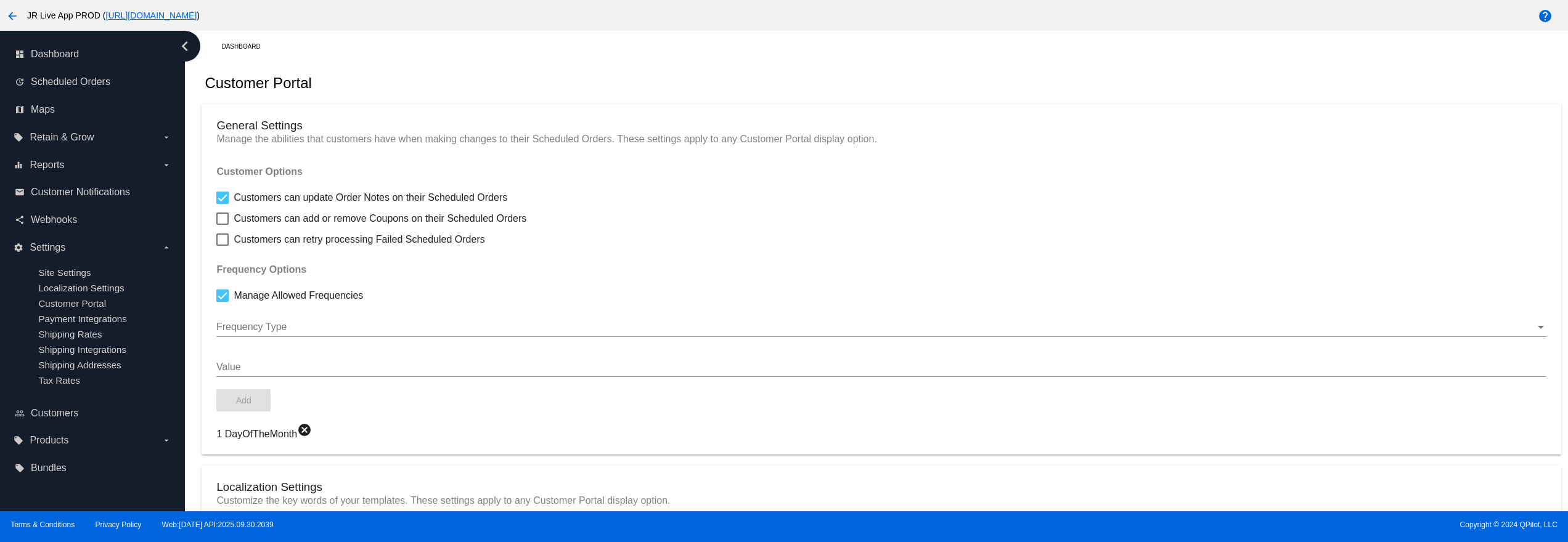
click at [287, 366] on input "Value" at bounding box center [881, 367] width 1330 height 11
click at [297, 303] on span "Manage Allowed Frequencies" at bounding box center [298, 296] width 129 height 14
click at [222, 302] on input "Manage Allowed Frequencies" at bounding box center [222, 301] width 1 height 1
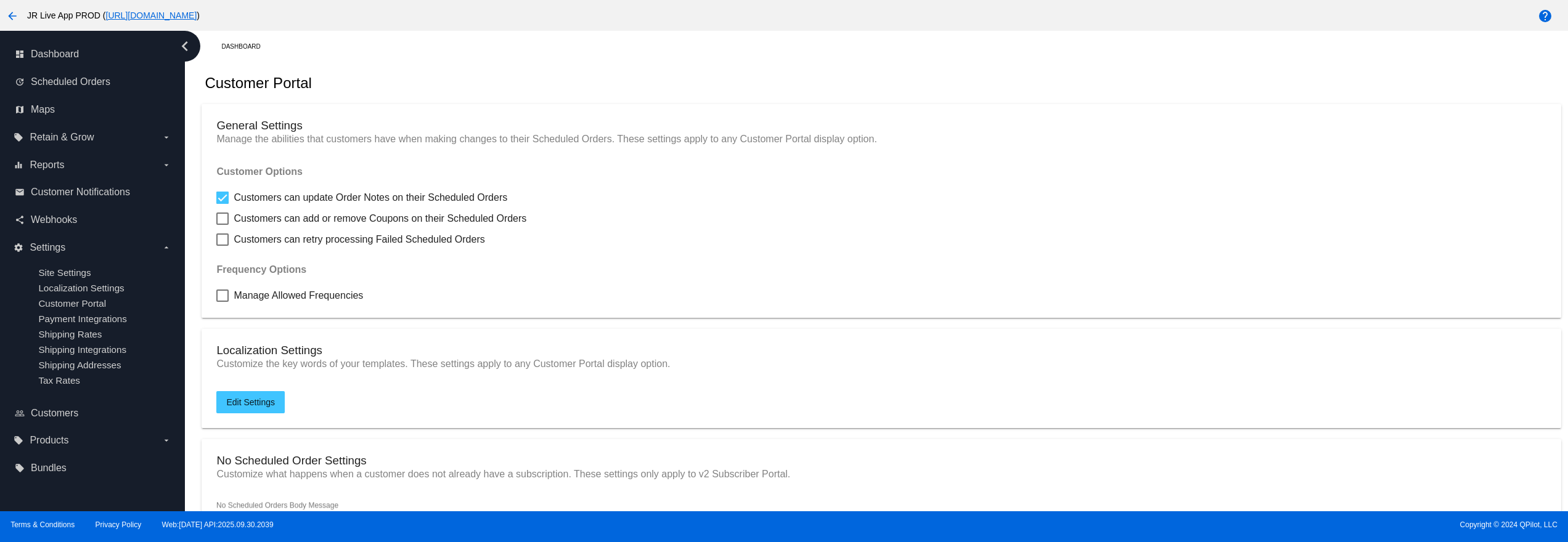
click at [324, 291] on span "Manage Allowed Frequencies" at bounding box center [298, 296] width 129 height 14
click at [222, 301] on input "Manage Allowed Frequencies" at bounding box center [222, 301] width 1 height 1
checkbox input "true"
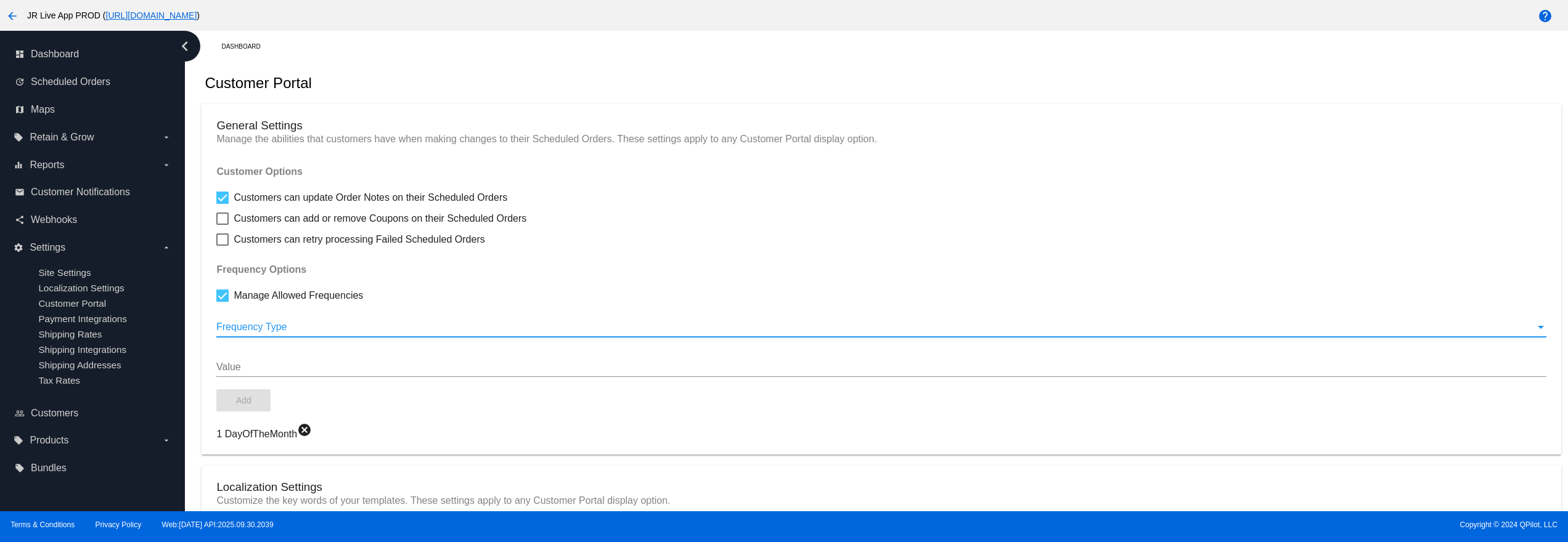
click at [304, 333] on div at bounding box center [875, 327] width 1318 height 11
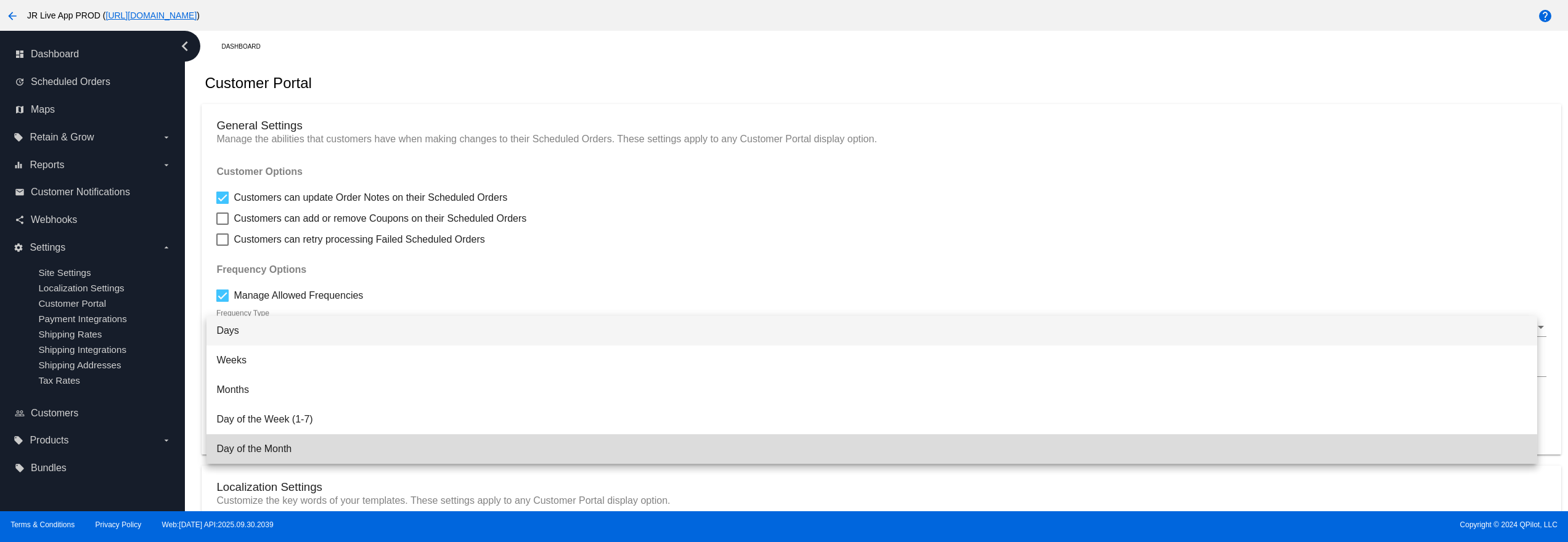
click at [315, 449] on span "Day of the Month" at bounding box center [872, 449] width 1311 height 30
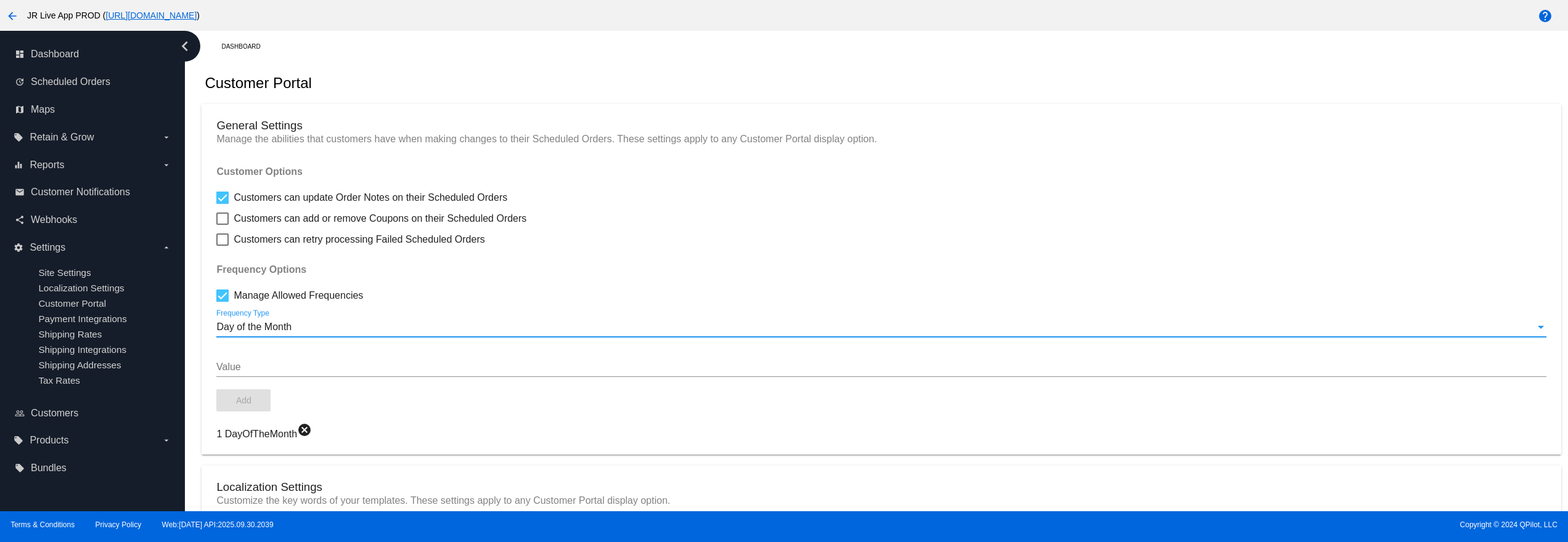
click at [299, 370] on input "Value" at bounding box center [881, 367] width 1330 height 11
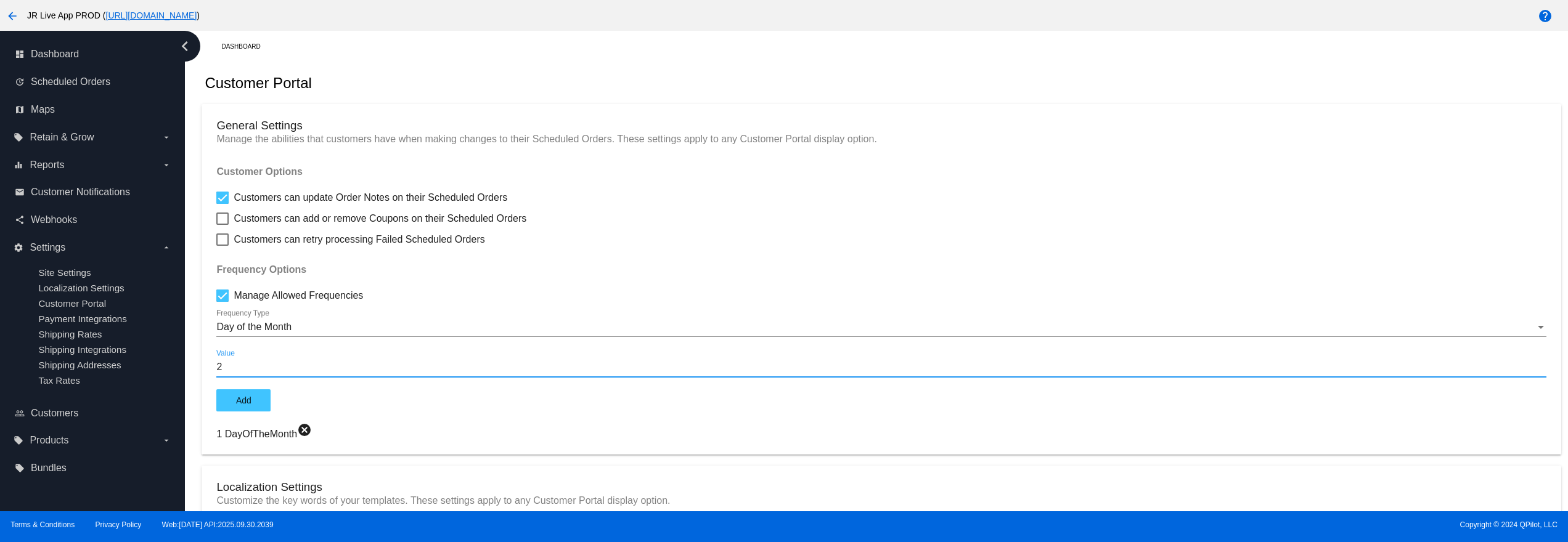
type input "2"
click at [242, 411] on button "Add" at bounding box center [244, 401] width 55 height 22
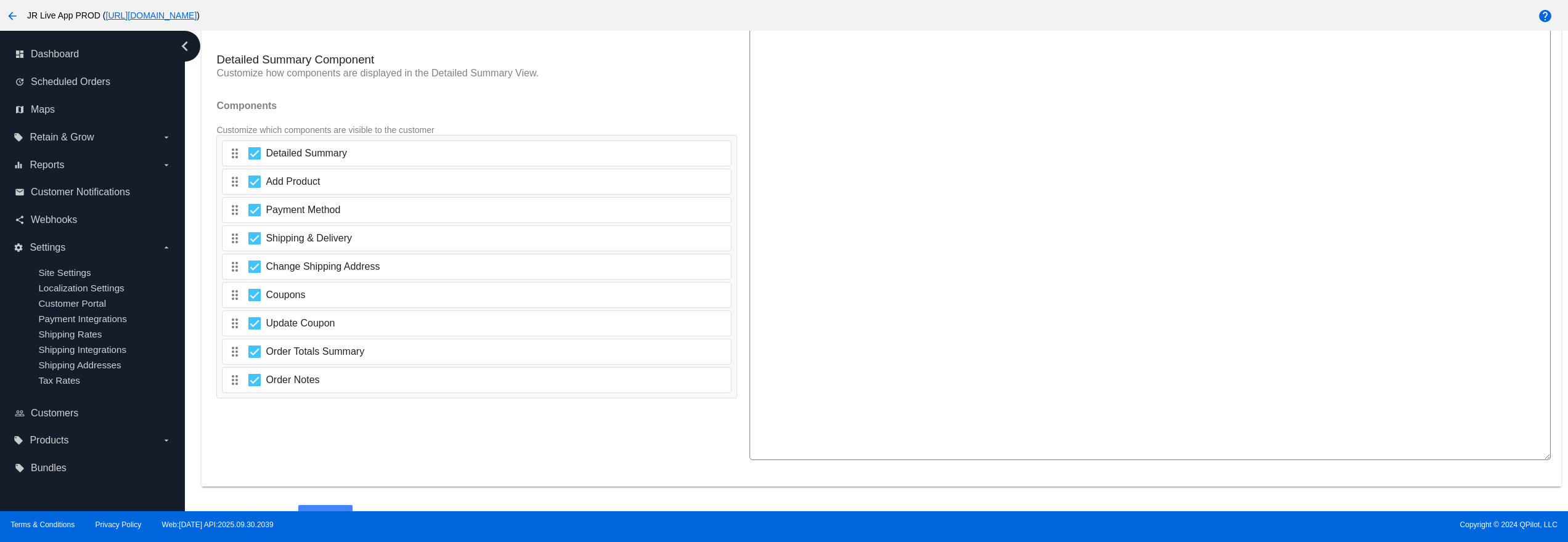
scroll to position [2220, 0]
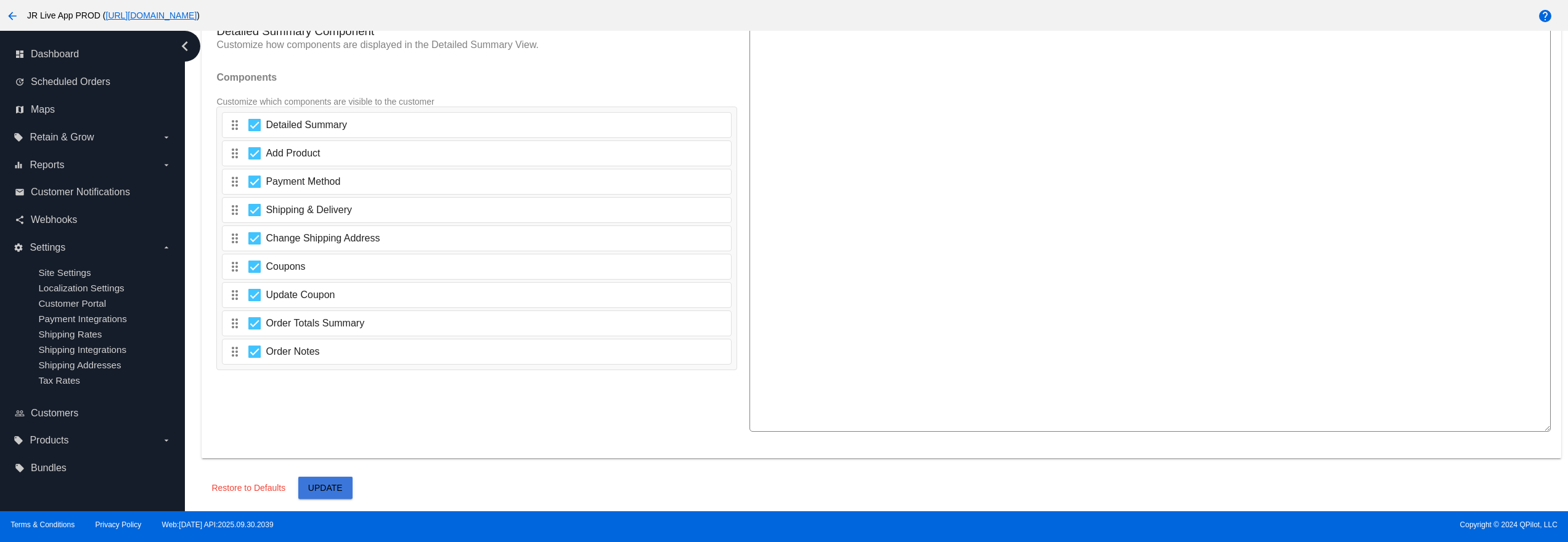
click at [334, 483] on span "Update" at bounding box center [325, 487] width 35 height 10
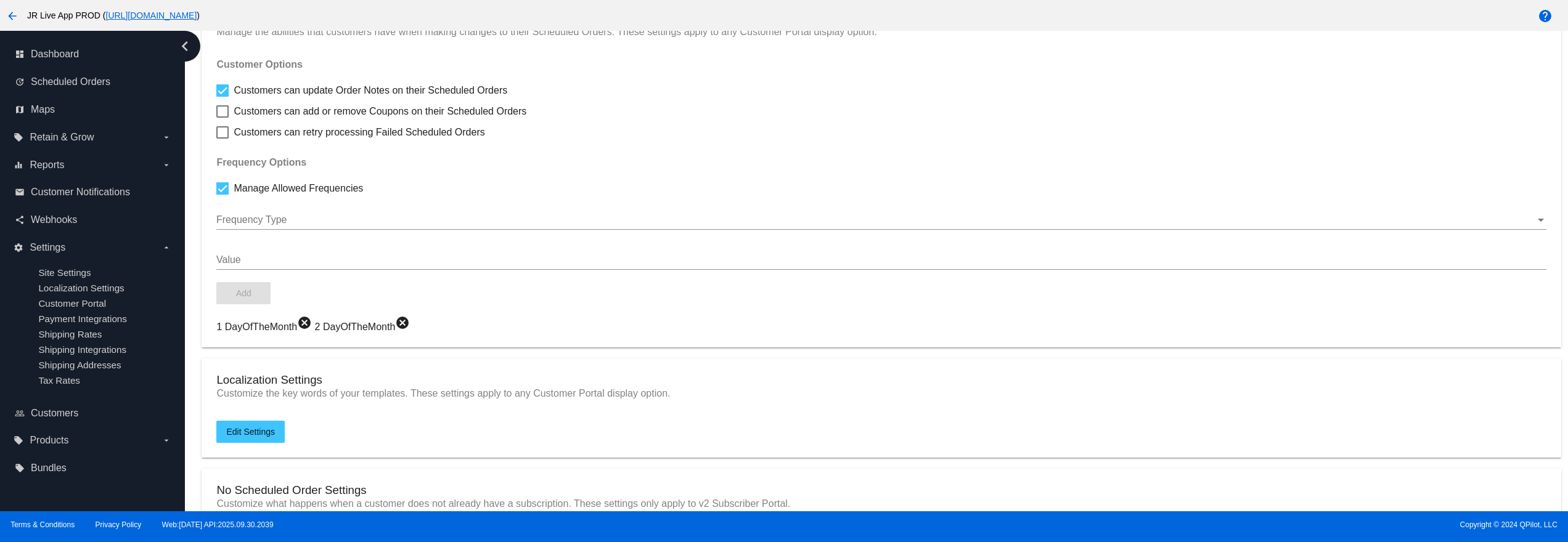
scroll to position [0, 0]
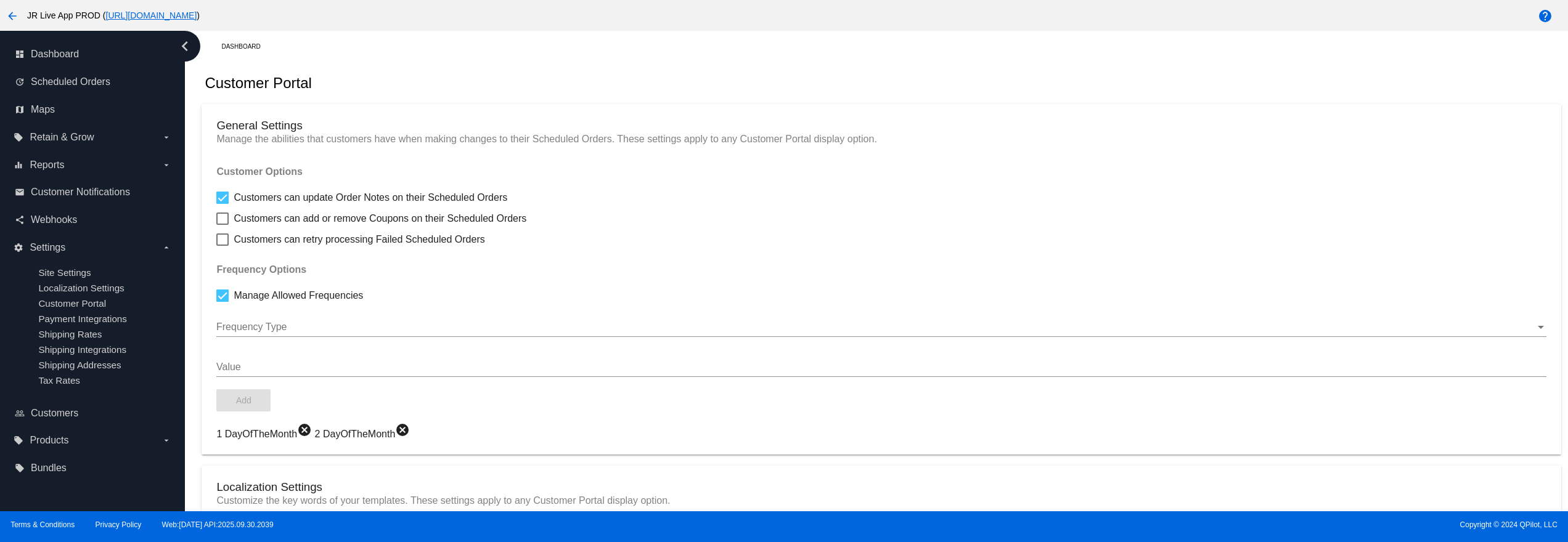
drag, startPoint x: 780, startPoint y: 116, endPoint x: 526, endPoint y: 47, distance: 263.2
click at [780, 114] on mat-card "General Settings Manage the abilities that customers have when making changes t…" at bounding box center [881, 280] width 1359 height 351
click at [1155, 127] on h3 "General Settings" at bounding box center [881, 125] width 1330 height 14
drag, startPoint x: 940, startPoint y: 402, endPoint x: 937, endPoint y: 384, distance: 18.2
click at [940, 400] on div "Add" at bounding box center [881, 401] width 1330 height 22
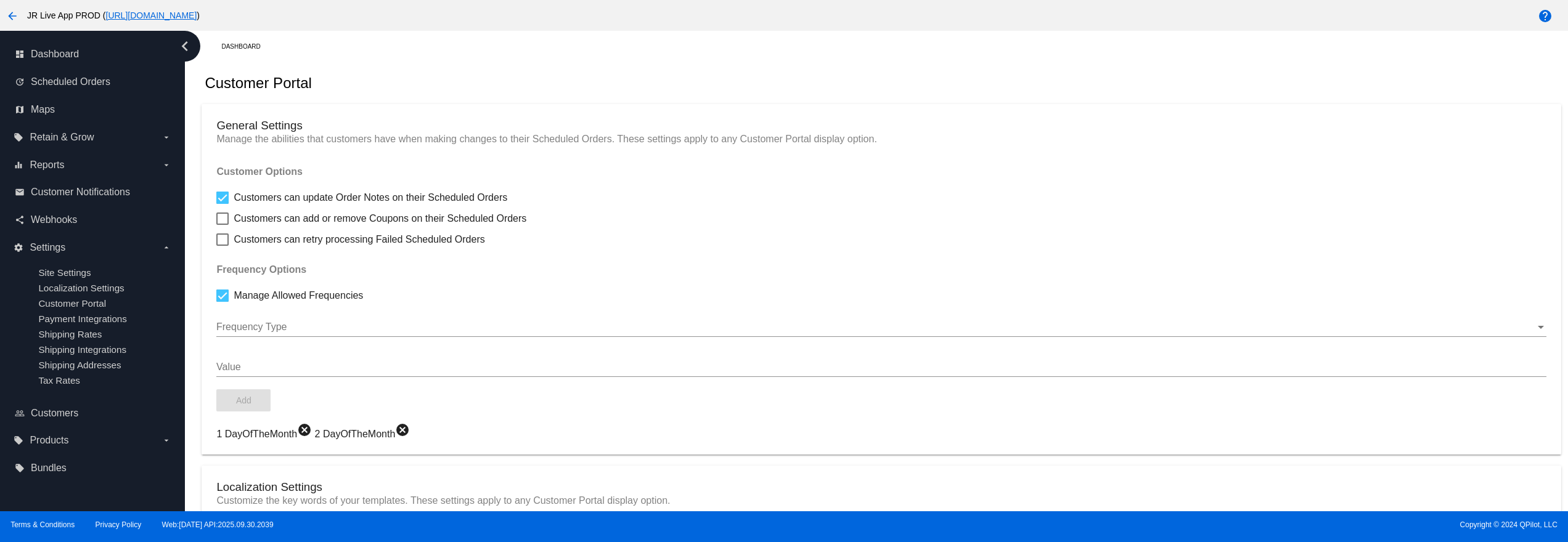
click at [961, 40] on div "Dashboard" at bounding box center [891, 47] width 1339 height 19
drag, startPoint x: 1023, startPoint y: 57, endPoint x: 863, endPoint y: 71, distance: 160.6
drag, startPoint x: 863, startPoint y: 71, endPoint x: 923, endPoint y: 70, distance: 60.0
click at [923, 70] on div "Customer Portal" at bounding box center [881, 83] width 1359 height 42
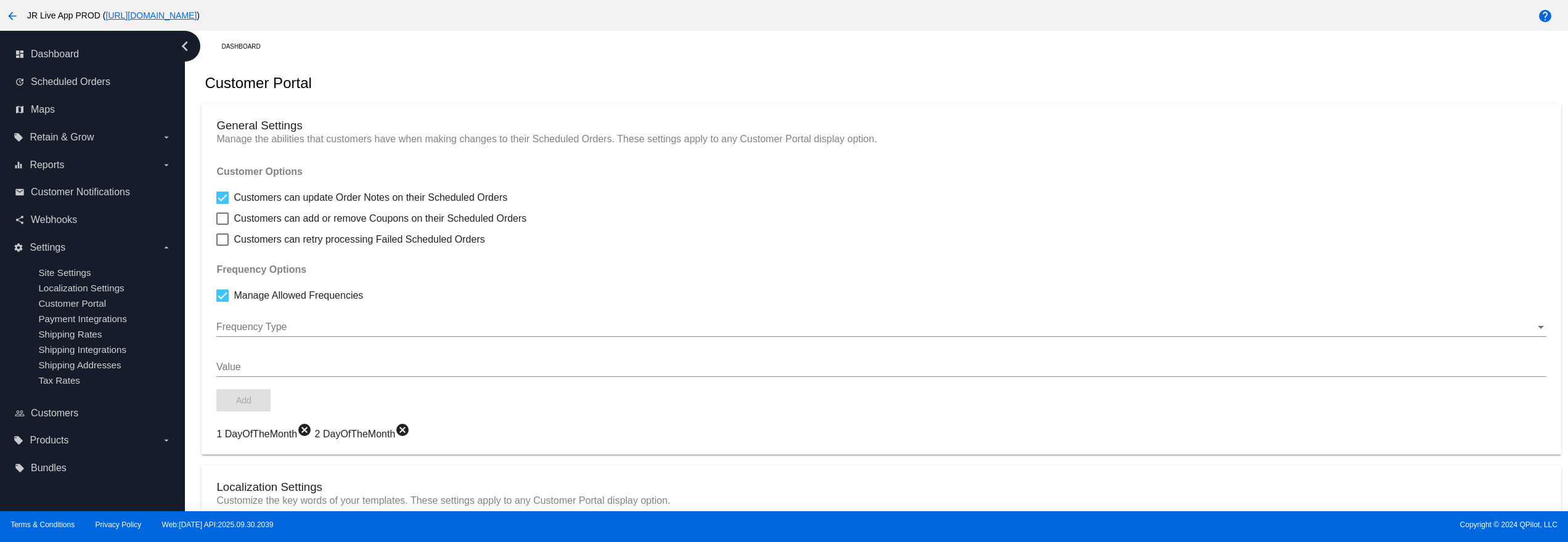
drag, startPoint x: 923, startPoint y: 70, endPoint x: 783, endPoint y: 95, distance: 142.2
click at [783, 95] on div "Customer Portal" at bounding box center [881, 83] width 1359 height 42
drag, startPoint x: 783, startPoint y: 95, endPoint x: 860, endPoint y: 97, distance: 77.0
click at [860, 97] on div "Customer Portal" at bounding box center [881, 83] width 1359 height 42
drag, startPoint x: 860, startPoint y: 97, endPoint x: 918, endPoint y: 83, distance: 59.7
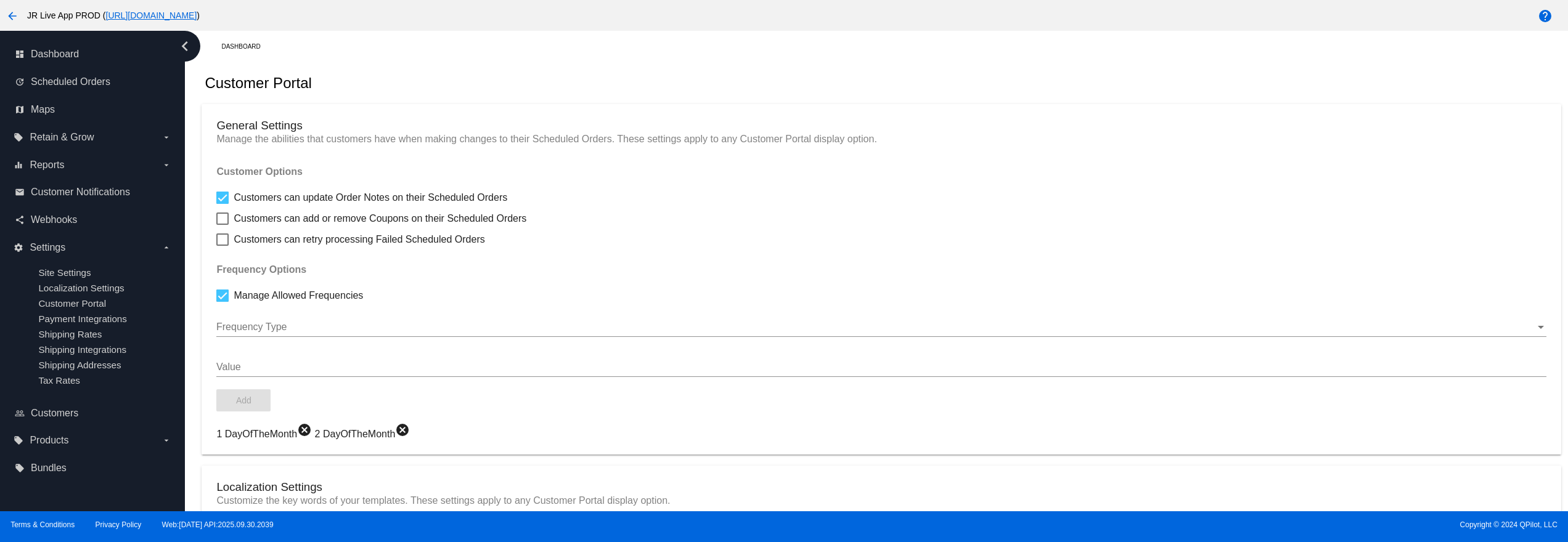
click at [918, 83] on div "Customer Portal" at bounding box center [881, 83] width 1359 height 42
click at [802, 69] on div "Customer Portal" at bounding box center [881, 83] width 1359 height 42
drag, startPoint x: 945, startPoint y: 68, endPoint x: 742, endPoint y: 67, distance: 203.0
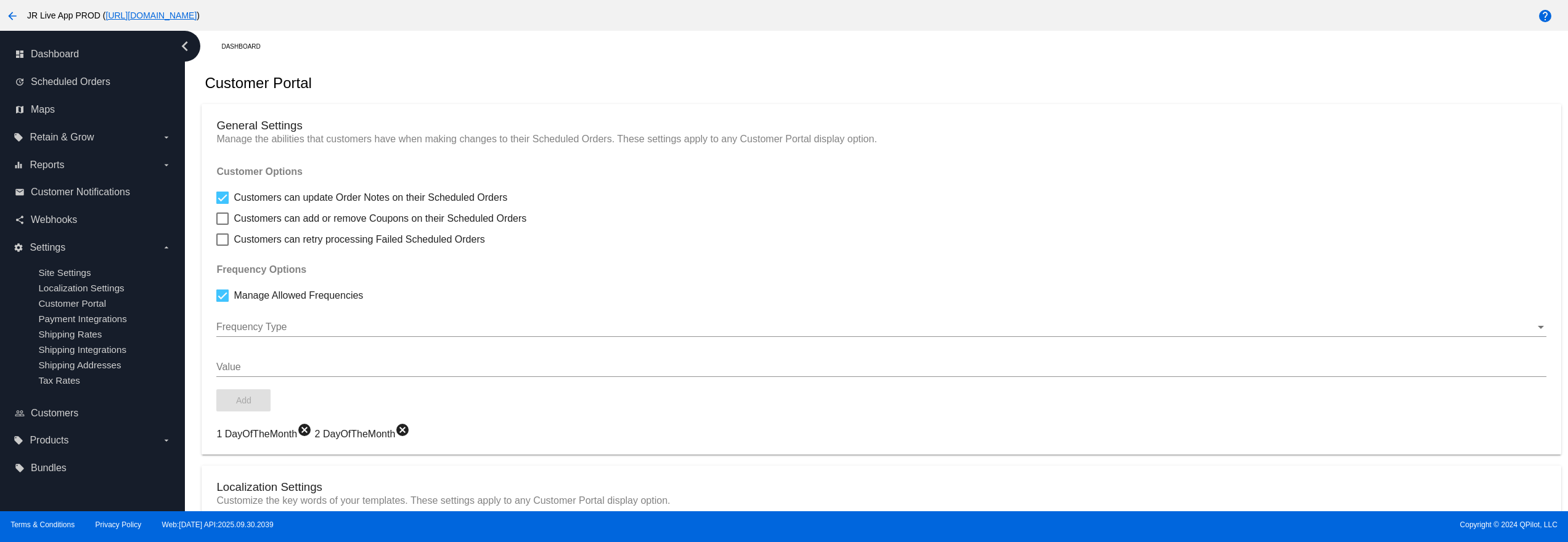
click at [742, 67] on div "Customer Portal" at bounding box center [881, 83] width 1359 height 42
click at [807, 38] on div "Dashboard" at bounding box center [891, 47] width 1339 height 19
drag, startPoint x: 972, startPoint y: 97, endPoint x: 1071, endPoint y: 57, distance: 106.8
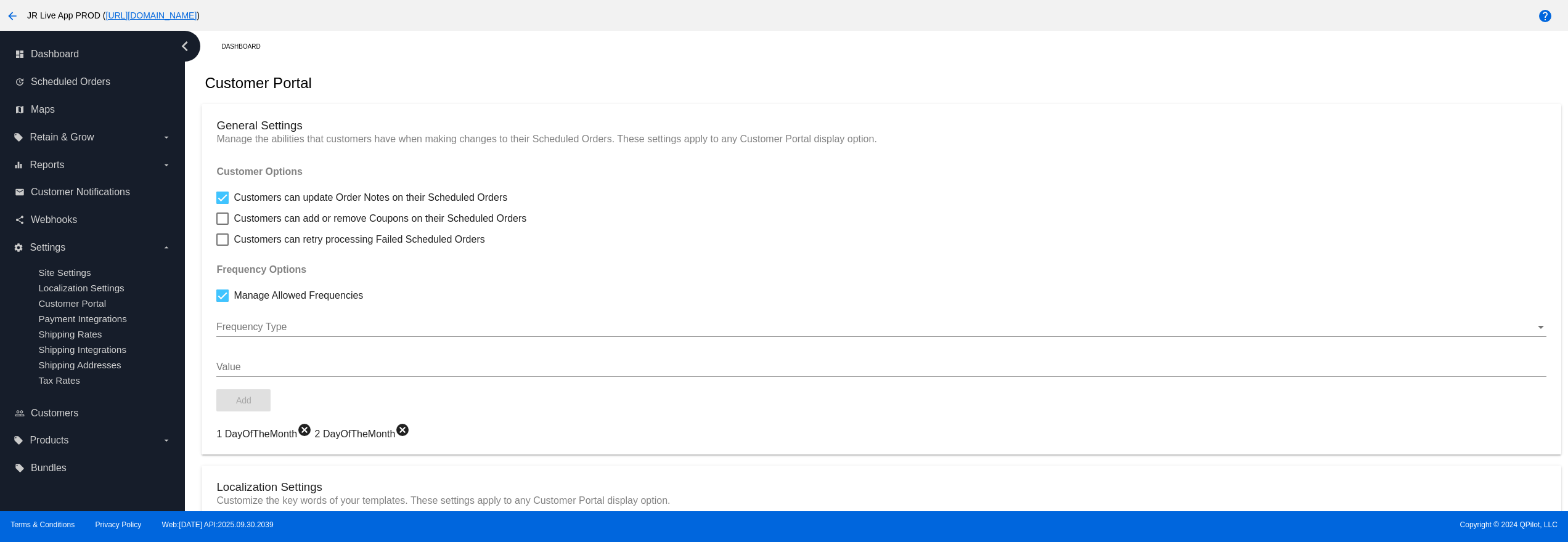
drag, startPoint x: 1071, startPoint y: 57, endPoint x: 1118, endPoint y: 60, distance: 47.1
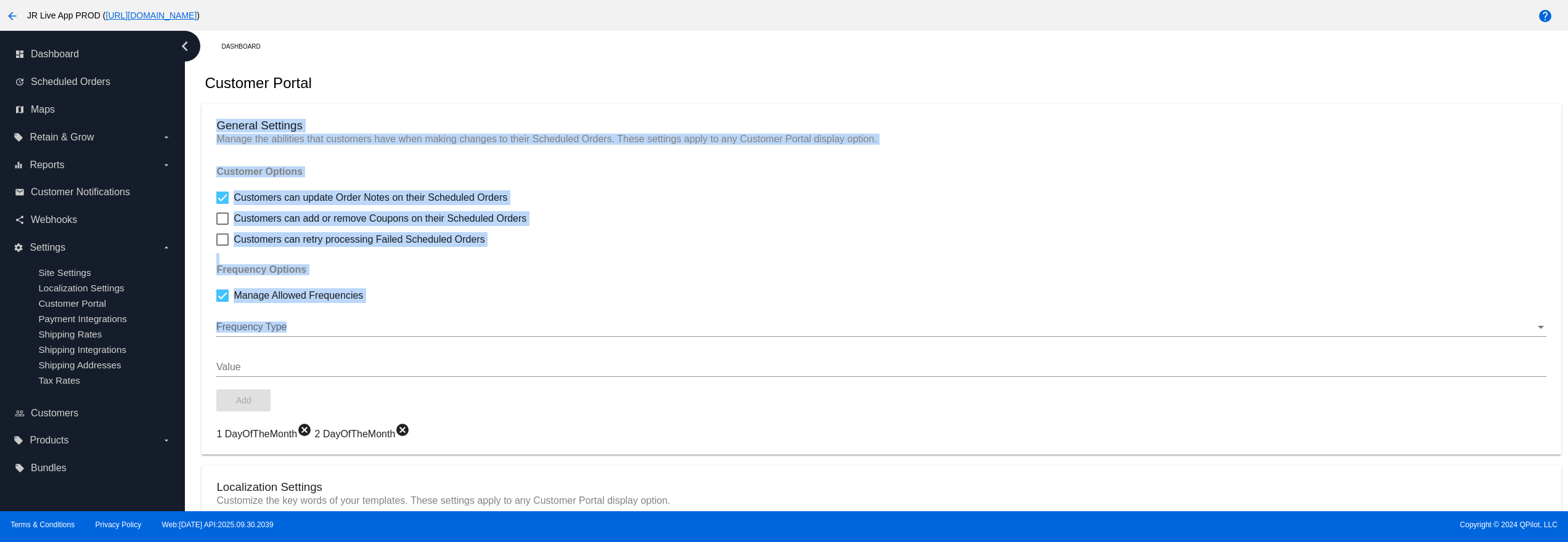
drag, startPoint x: 1172, startPoint y: 87, endPoint x: 1570, endPoint y: 390, distance: 500.2
click at [1568, 390] on html "arrow_back JR Live App PROD ( [URL][DOMAIN_NAME] ) help dashboard Dashboard upd…" at bounding box center [784, 271] width 1568 height 542
click at [1117, 244] on div "Customers can retry processing Failed Scheduled Orders" at bounding box center [881, 240] width 1330 height 14
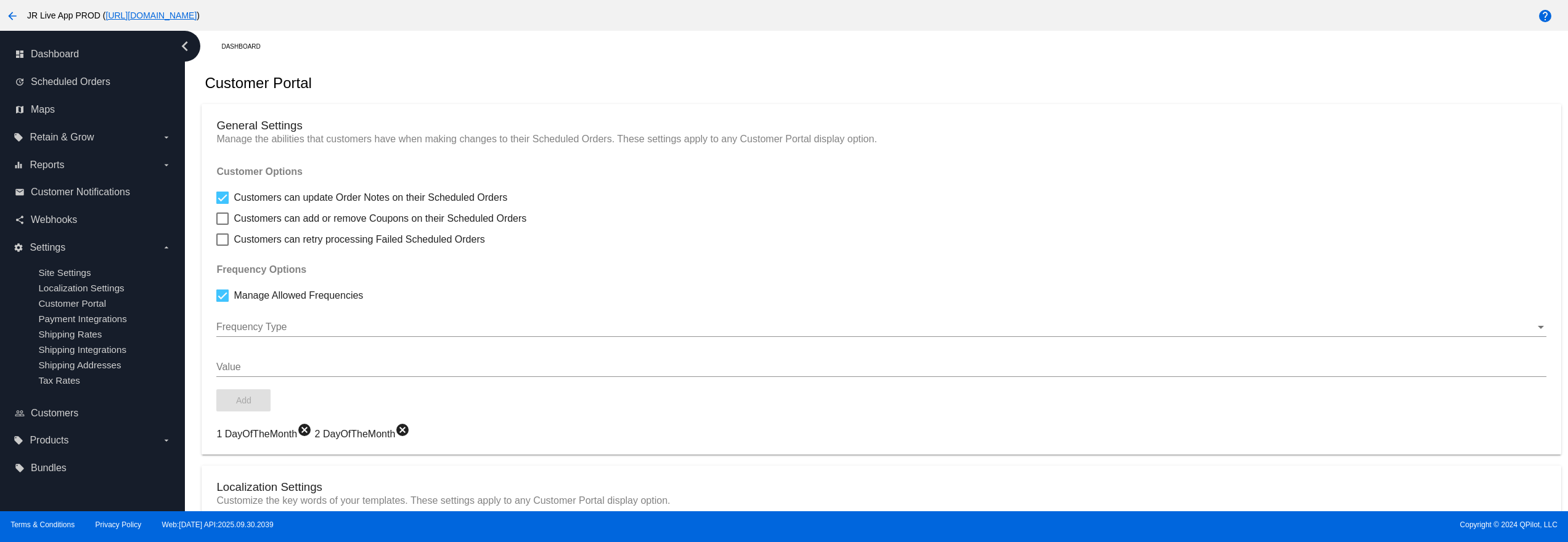
click at [1176, 144] on p "Manage the abilities that customers have when making changes to their Scheduled…" at bounding box center [881, 140] width 1330 height 11
drag, startPoint x: 1048, startPoint y: 129, endPoint x: 936, endPoint y: 95, distance: 117.0
click at [936, 95] on div "Customer Portal" at bounding box center [881, 83] width 1359 height 42
drag, startPoint x: 1036, startPoint y: 71, endPoint x: 1142, endPoint y: 55, distance: 107.2
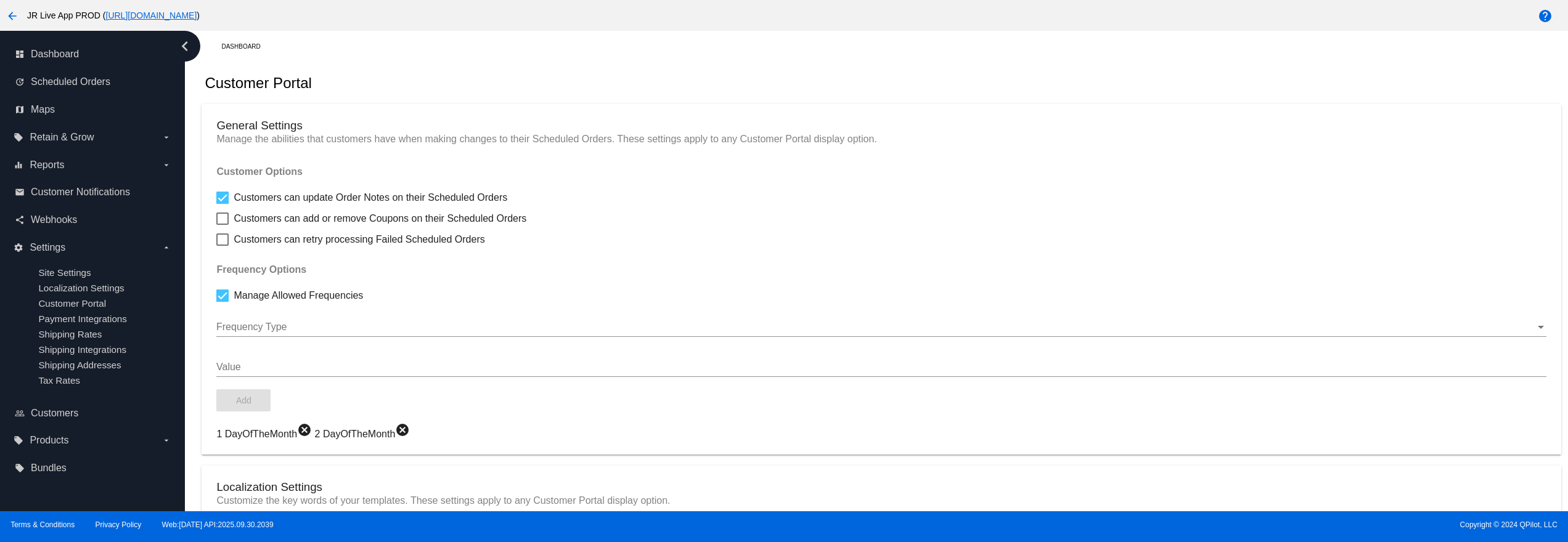
click at [981, 71] on div "Customer Portal" at bounding box center [881, 83] width 1359 height 42
click at [1188, 49] on div "Dashboard" at bounding box center [891, 47] width 1339 height 19
drag, startPoint x: 947, startPoint y: 97, endPoint x: 792, endPoint y: 71, distance: 157.2
click at [792, 71] on div "Customer Portal" at bounding box center [881, 83] width 1359 height 42
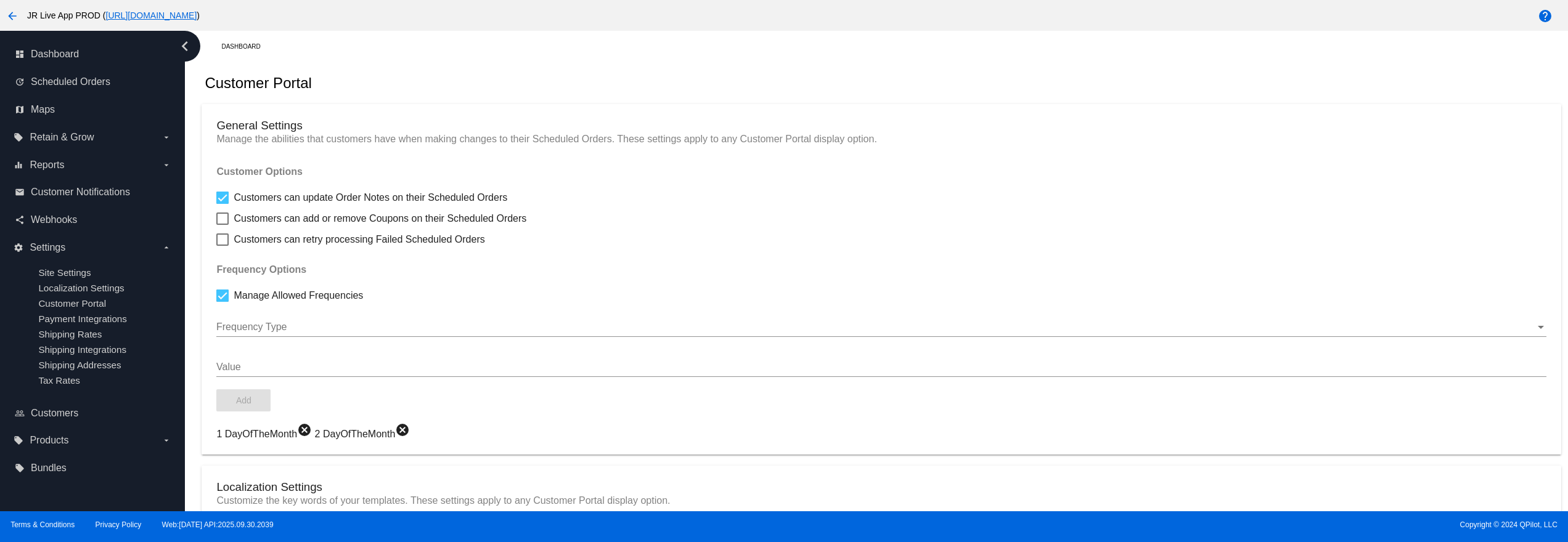
click at [792, 71] on div "Customer Portal" at bounding box center [881, 83] width 1359 height 42
drag, startPoint x: 890, startPoint y: 51, endPoint x: 795, endPoint y: 45, distance: 95.2
click at [795, 45] on div "Dashboard" at bounding box center [891, 47] width 1339 height 19
click at [903, 72] on div "Customer Portal" at bounding box center [881, 83] width 1359 height 42
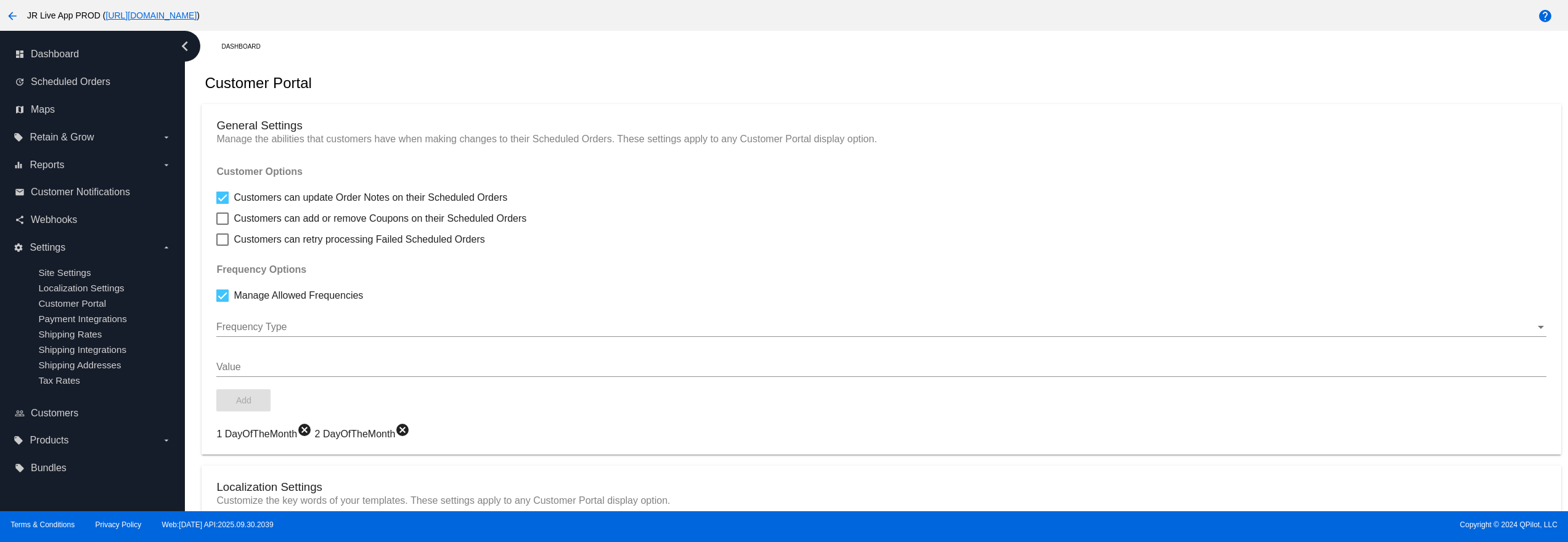
click at [809, 71] on div "Customer Portal" at bounding box center [881, 83] width 1359 height 42
click at [883, 67] on div "Customer Portal" at bounding box center [881, 83] width 1359 height 42
drag, startPoint x: 916, startPoint y: 67, endPoint x: 839, endPoint y: 73, distance: 77.2
click at [839, 73] on div "Customer Portal" at bounding box center [881, 83] width 1359 height 42
drag, startPoint x: 839, startPoint y: 73, endPoint x: 910, endPoint y: 71, distance: 71.0
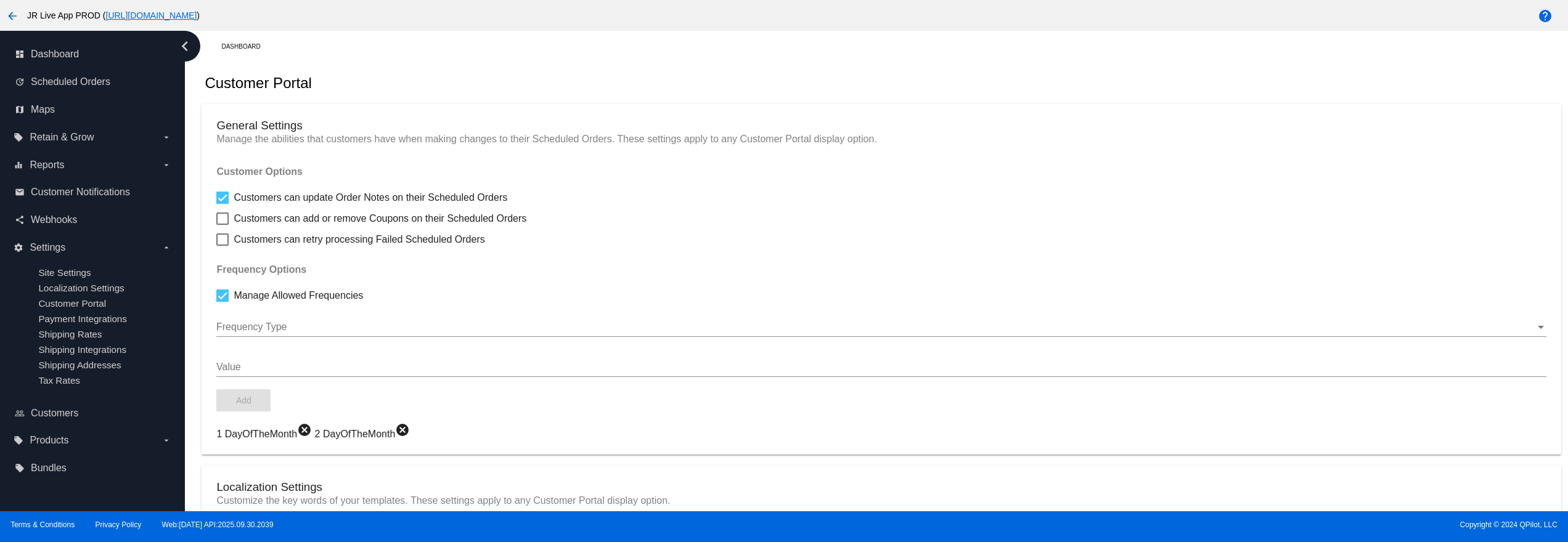
click at [910, 71] on div "Customer Portal" at bounding box center [881, 83] width 1359 height 42
drag, startPoint x: 910, startPoint y: 71, endPoint x: 1001, endPoint y: 72, distance: 91.0
click at [1001, 72] on div "Customer Portal" at bounding box center [881, 83] width 1359 height 42
drag, startPoint x: 1001, startPoint y: 72, endPoint x: 1070, endPoint y: 77, distance: 69.2
click at [1070, 77] on div "Customer Portal" at bounding box center [881, 83] width 1359 height 42
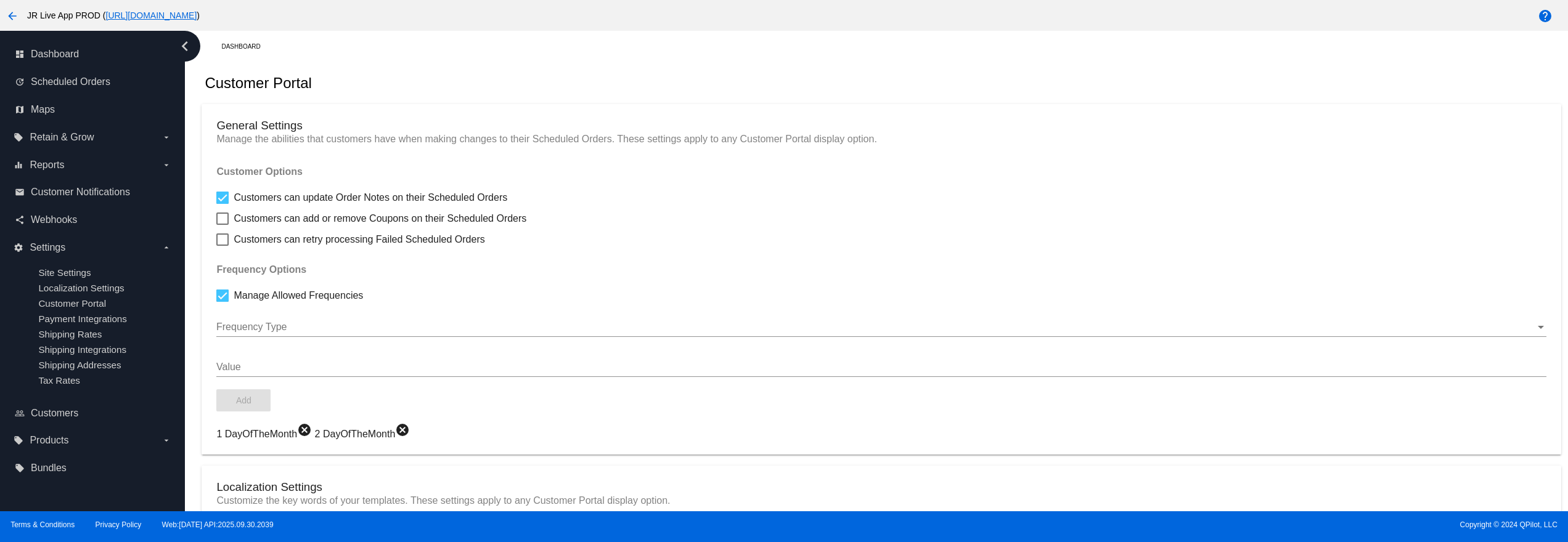
click at [1070, 77] on div "Customer Portal" at bounding box center [881, 83] width 1359 height 42
drag, startPoint x: 911, startPoint y: 53, endPoint x: 995, endPoint y: 55, distance: 84.0
click at [995, 55] on div "Dashboard" at bounding box center [891, 47] width 1339 height 19
drag, startPoint x: 995, startPoint y: 55, endPoint x: 894, endPoint y: 69, distance: 102.0
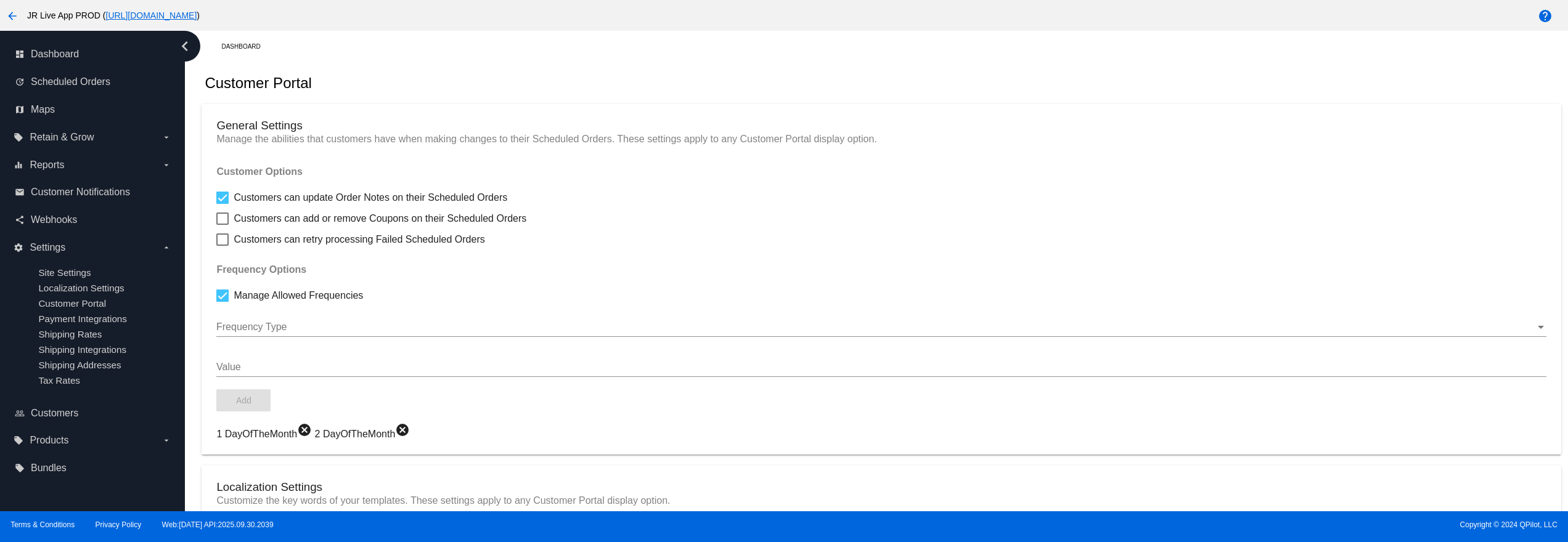
click at [894, 69] on div "Customer Portal" at bounding box center [881, 83] width 1359 height 42
click at [977, 76] on div "Customer Portal" at bounding box center [881, 83] width 1359 height 42
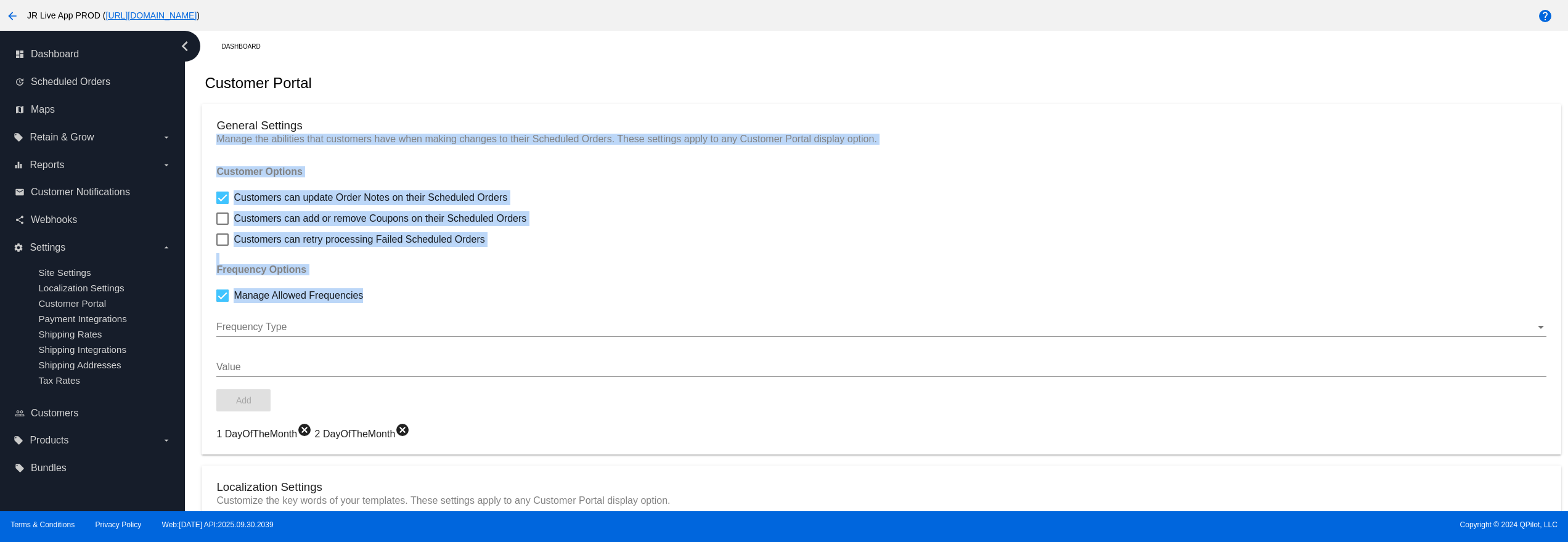
drag, startPoint x: 1152, startPoint y: 109, endPoint x: 1395, endPoint y: 362, distance: 350.8
click at [1395, 362] on mat-card "General Settings Manage the abilities that customers have when making changes t…" at bounding box center [881, 280] width 1359 height 351
click at [1014, 132] on h3 "General Settings" at bounding box center [881, 125] width 1330 height 14
